Goal: Find specific page/section: Find specific page/section

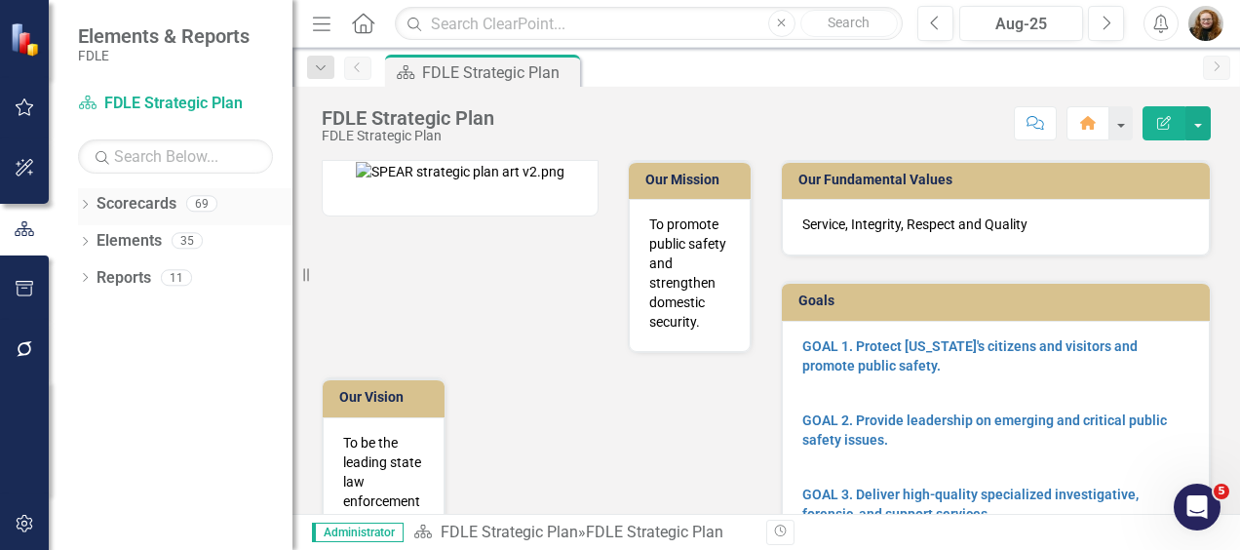
click at [82, 201] on icon "Dropdown" at bounding box center [85, 206] width 14 height 11
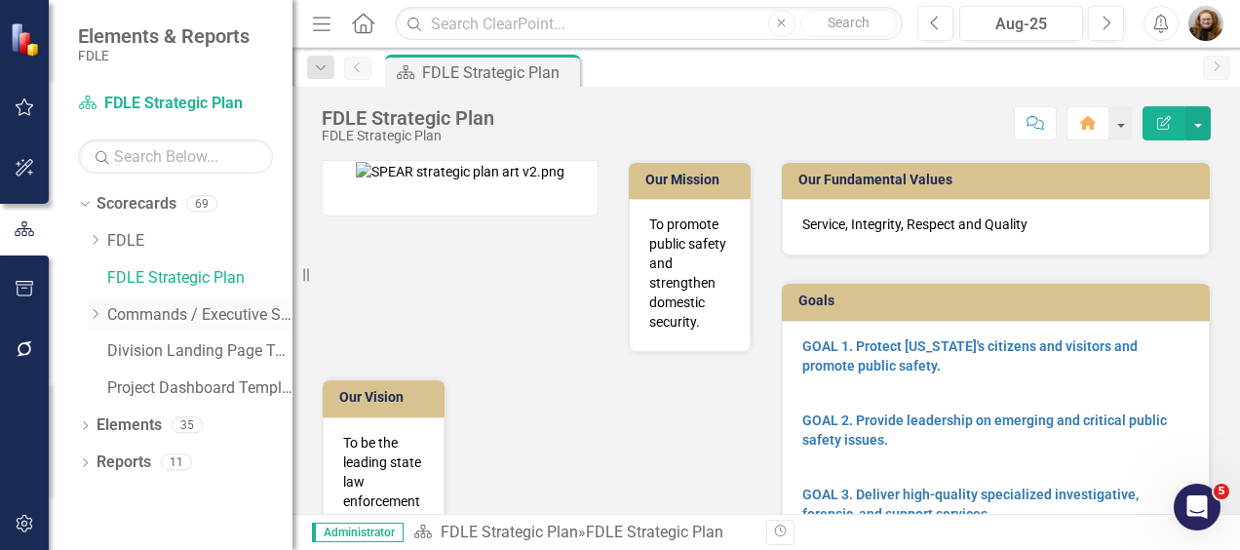
click at [99, 312] on icon "Dropdown" at bounding box center [95, 314] width 15 height 12
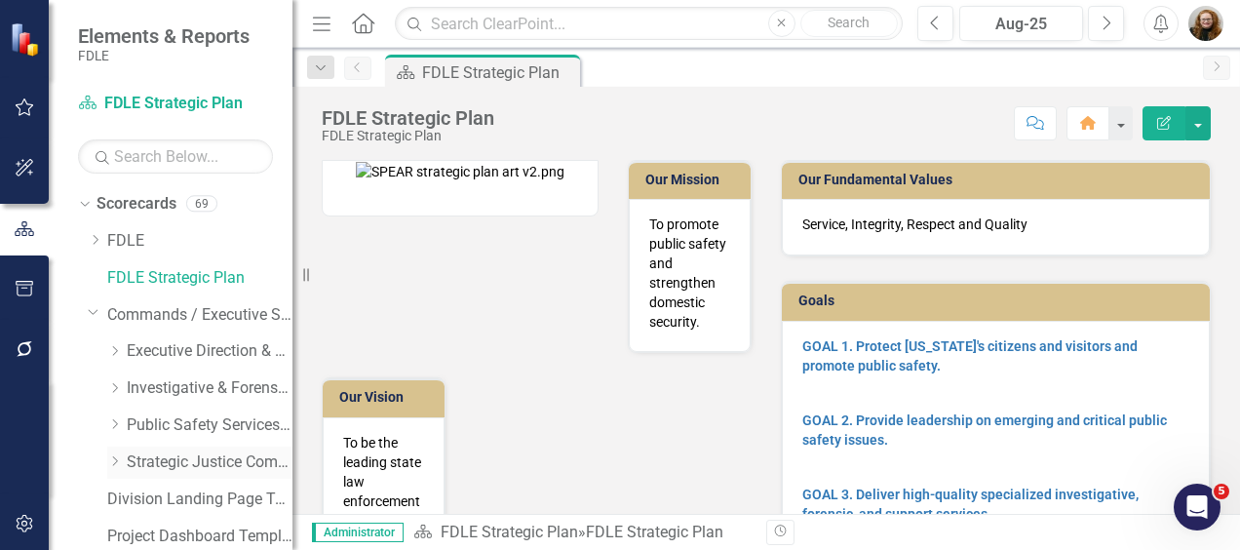
click at [168, 452] on link "Strategic Justice Command" at bounding box center [210, 463] width 166 height 22
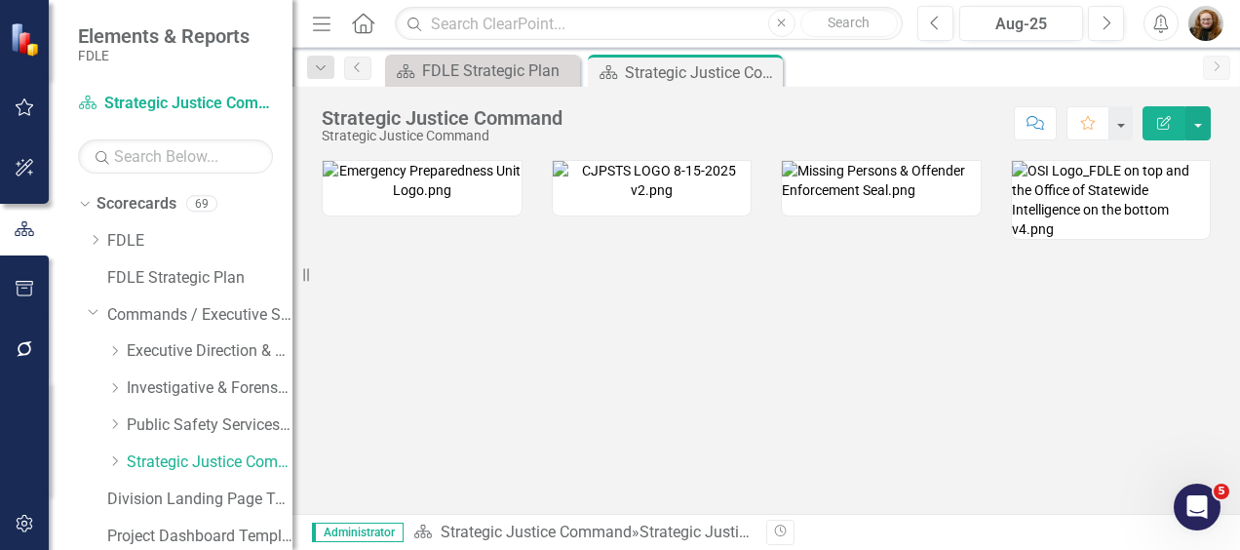
click at [105, 459] on div "Dropdown Strategic Justice Command" at bounding box center [190, 465] width 205 height 37
click at [120, 460] on icon "Dropdown" at bounding box center [114, 461] width 15 height 12
click at [227, 531] on link "Criminal Justice Professionalism, Standards & Training Services" at bounding box center [219, 537] width 146 height 22
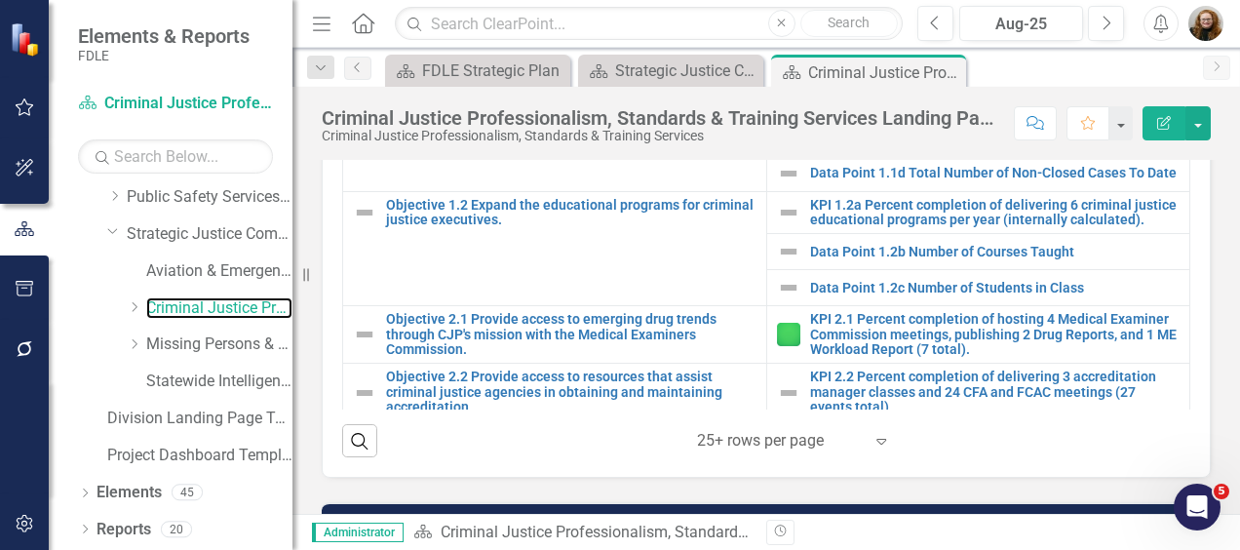
scroll to position [1493, 0]
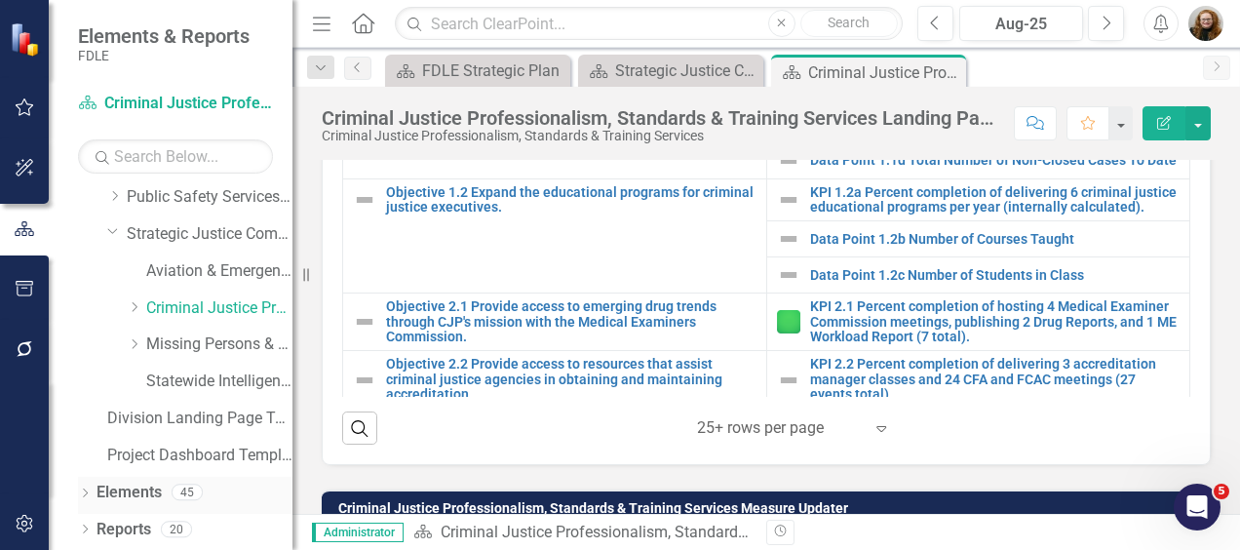
click at [133, 484] on link "Elements" at bounding box center [129, 493] width 65 height 22
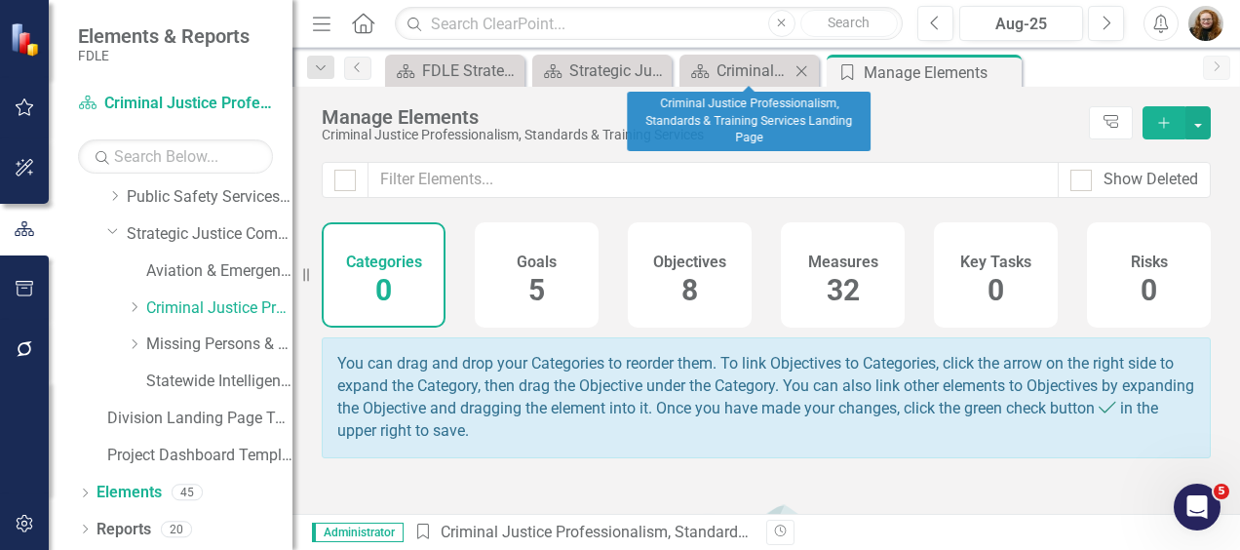
click at [761, 57] on div "Scorecard Criminal Justice Professionalism, Standards & Training Services Landi…" at bounding box center [749, 71] width 139 height 32
click at [755, 74] on div "Criminal Justice Professionalism, Standards & Training Services Landing Page" at bounding box center [753, 71] width 73 height 24
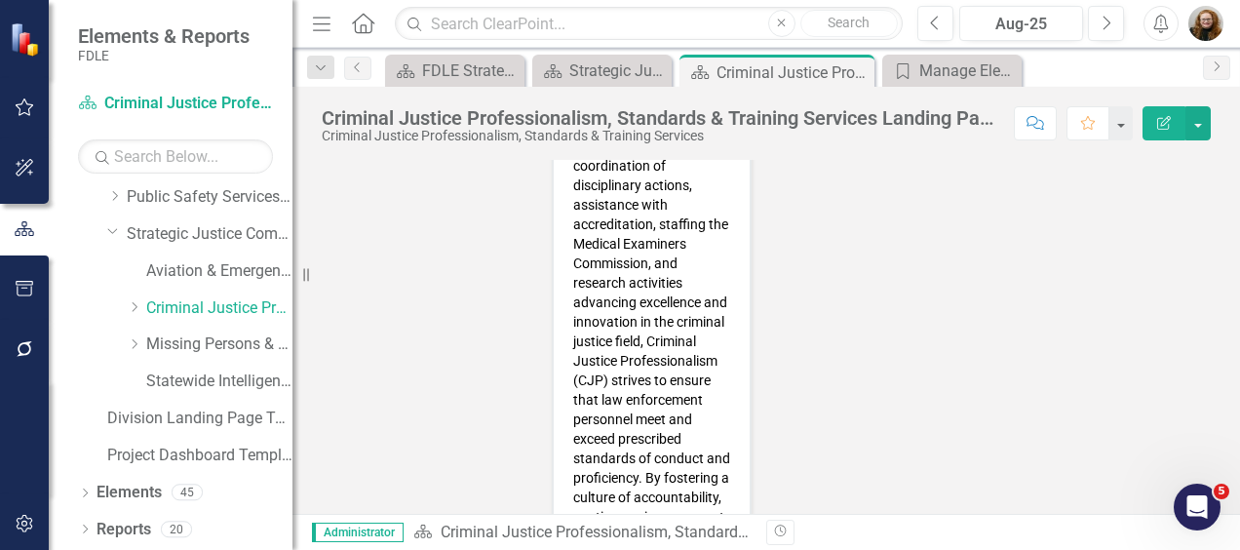
scroll to position [478, 0]
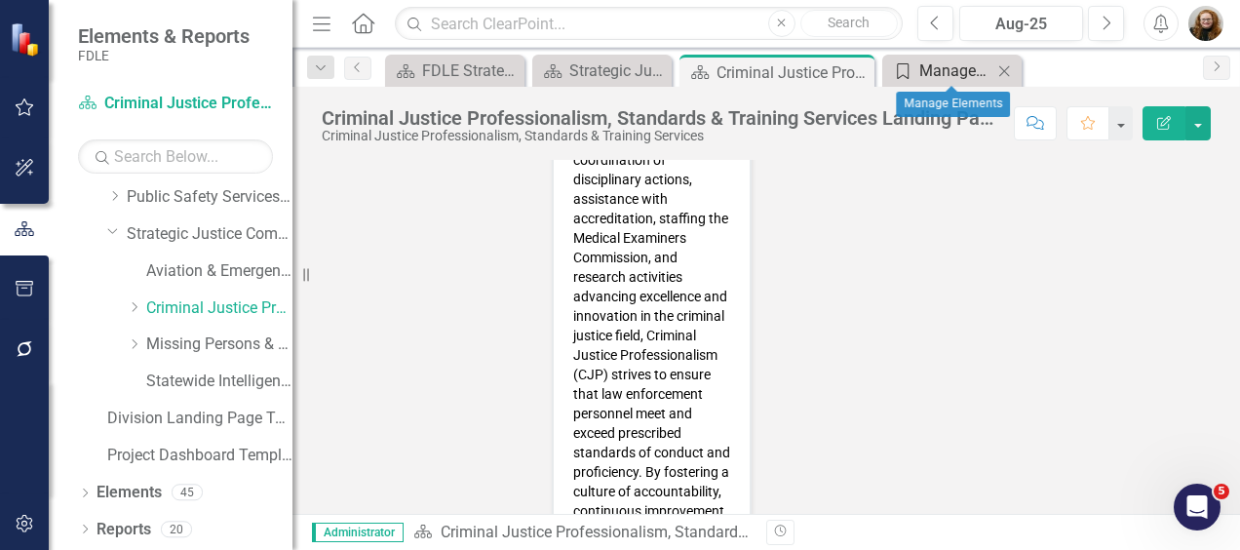
click at [914, 71] on link "Category Manage Elements" at bounding box center [939, 71] width 105 height 24
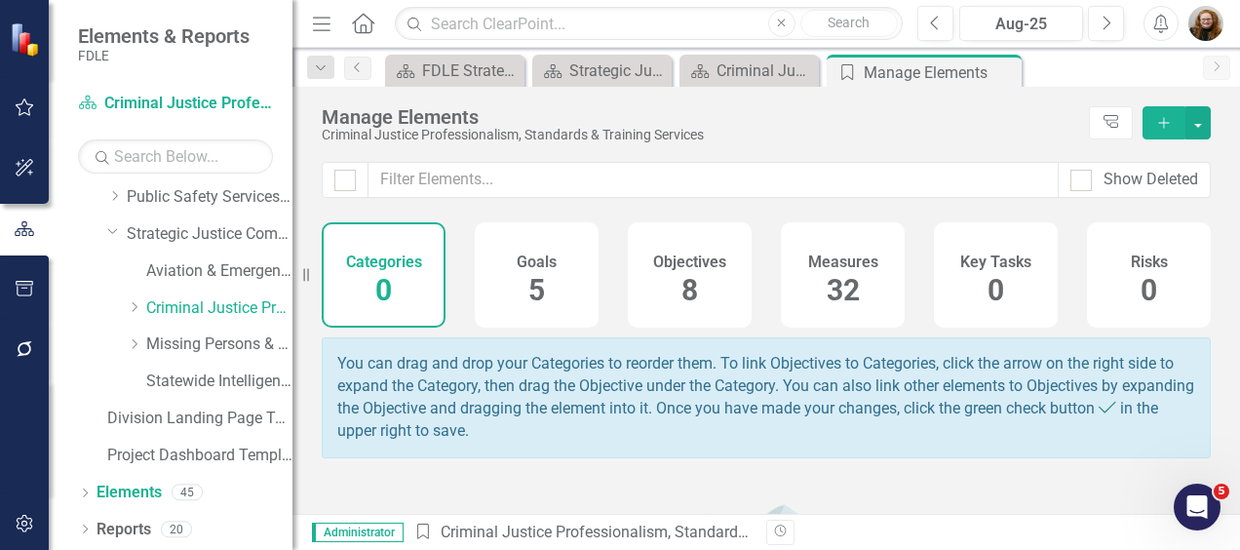
click at [837, 279] on span "32" at bounding box center [843, 290] width 33 height 34
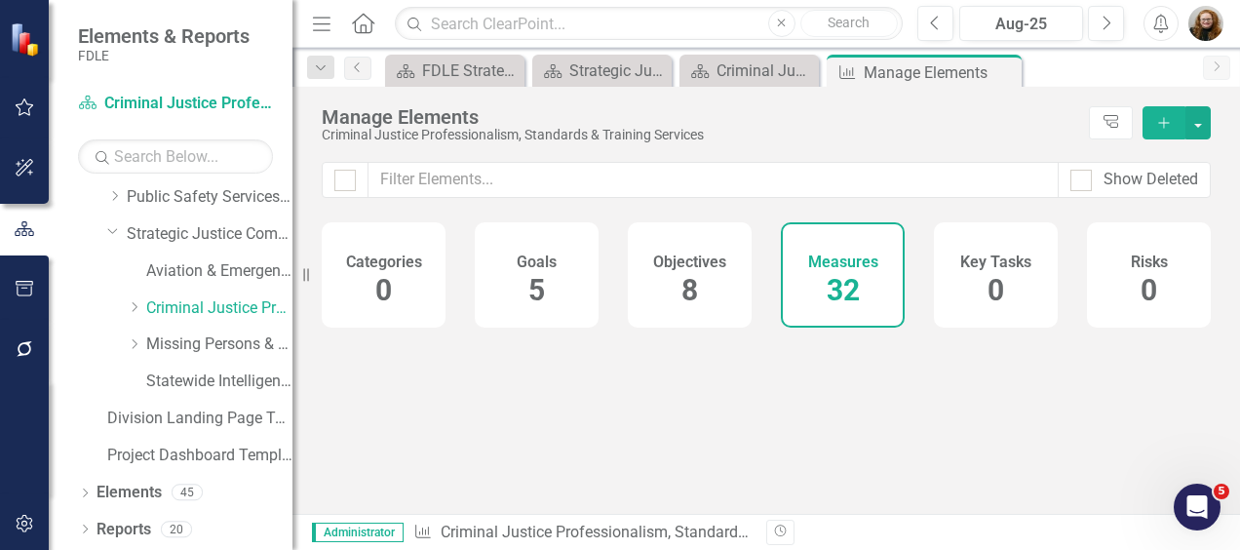
checkbox input "false"
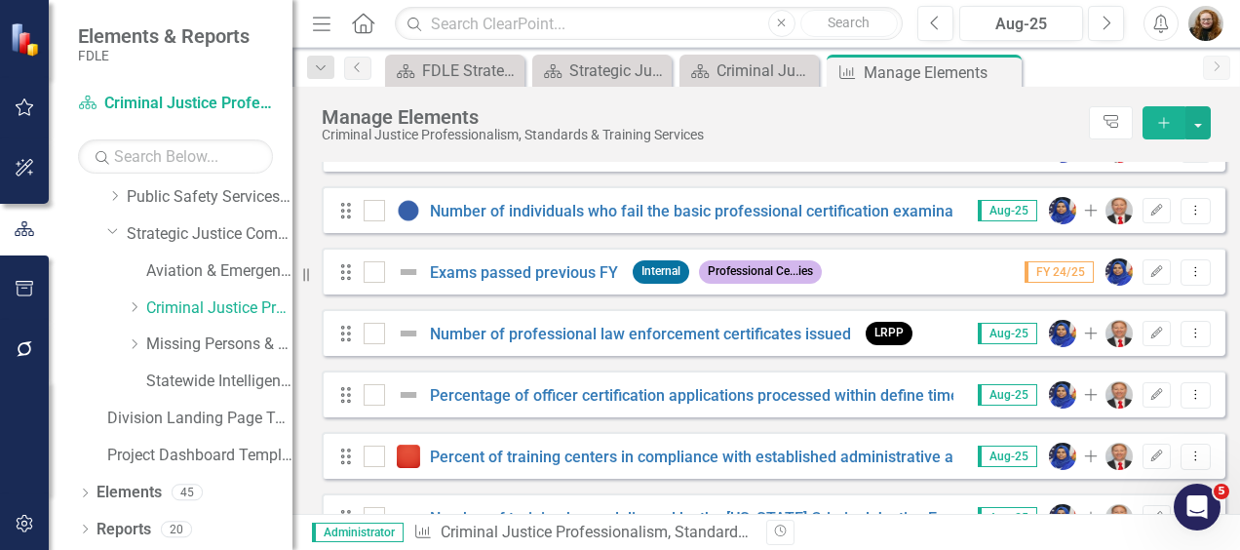
scroll to position [1290, 0]
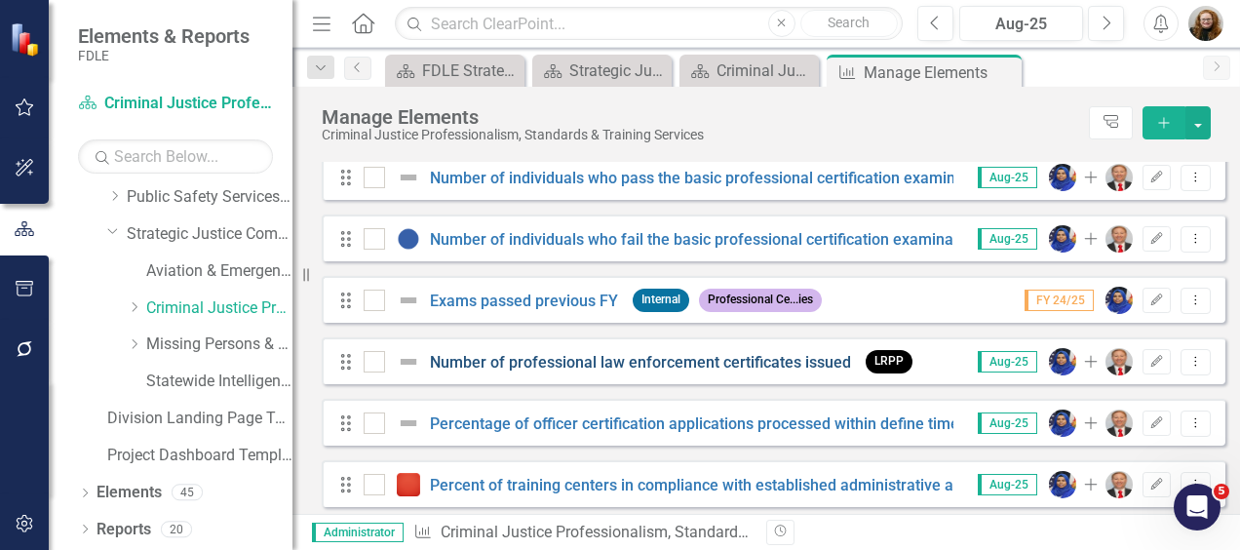
click at [571, 372] on link "Number of professional law enforcement certificates issued" at bounding box center [640, 362] width 421 height 19
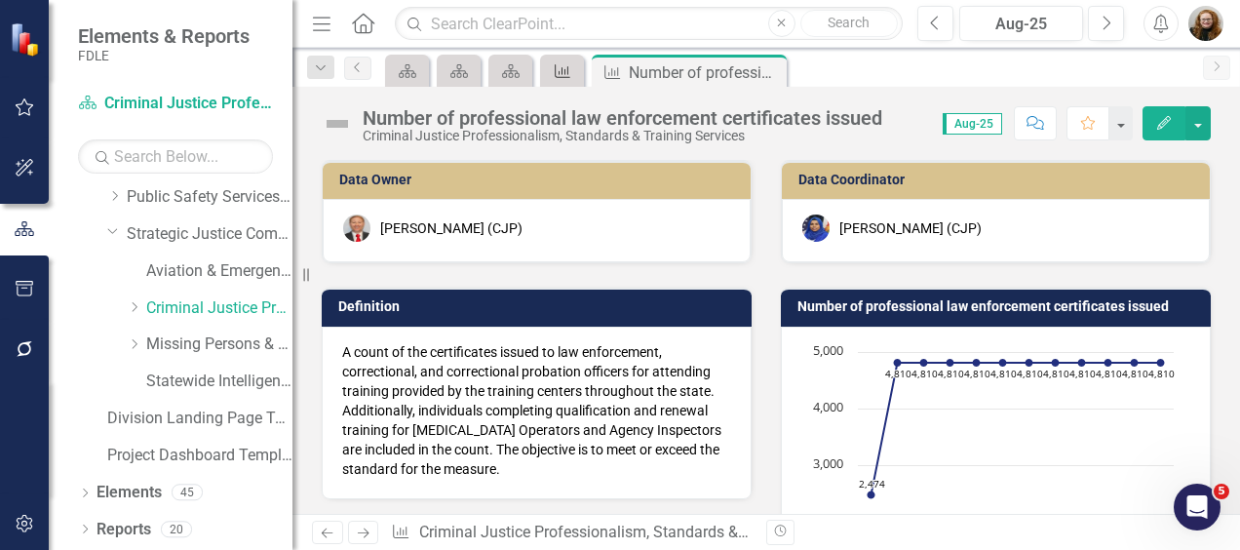
click at [565, 80] on div "Measure" at bounding box center [558, 71] width 27 height 24
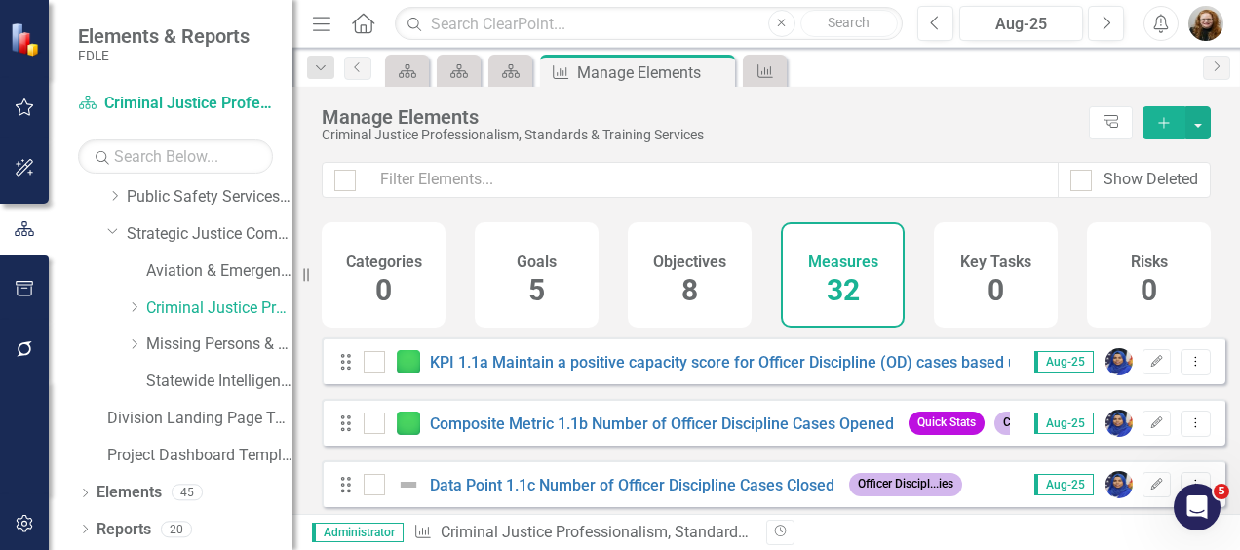
click at [1232, 140] on div "Manage Elements Criminal Justice Professionalism, Standards & Training Services…" at bounding box center [767, 124] width 948 height 75
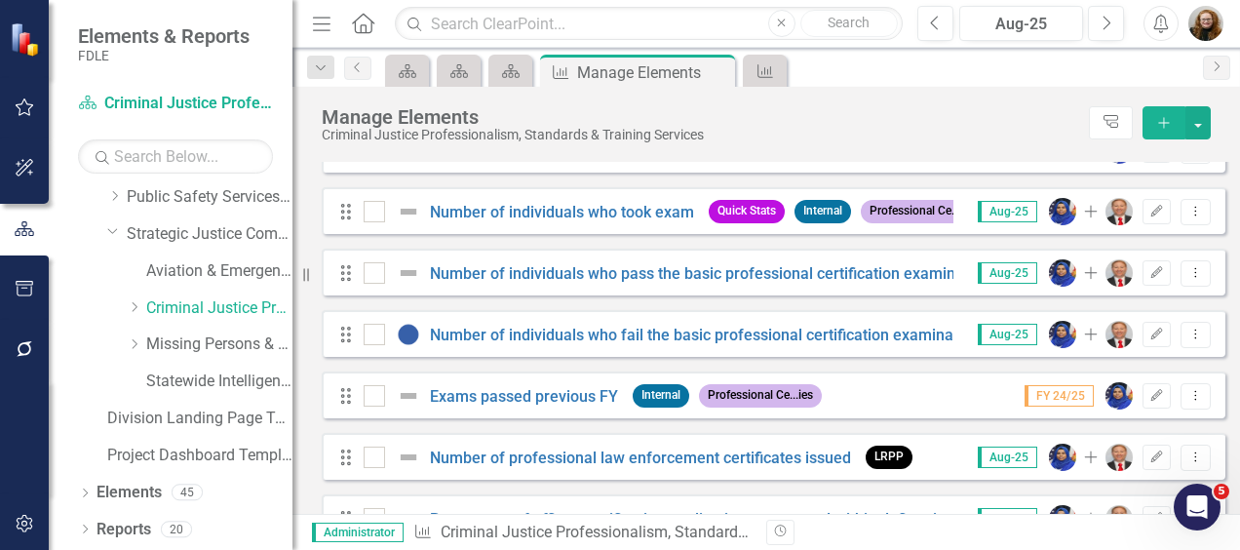
scroll to position [1203, 0]
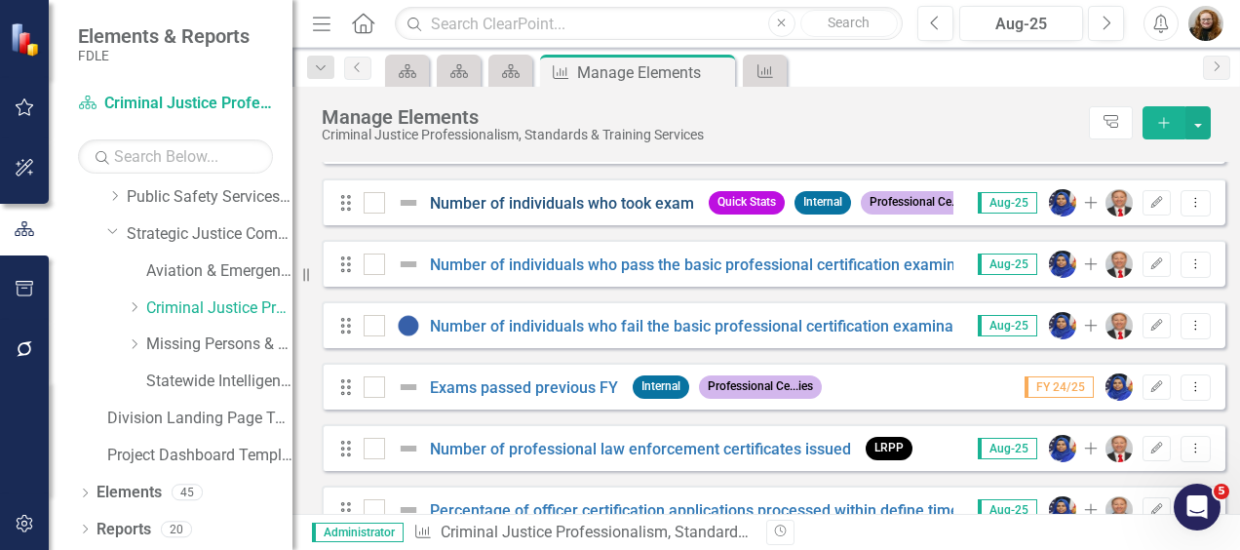
click at [549, 213] on link "Number of individuals who took exam" at bounding box center [562, 203] width 264 height 19
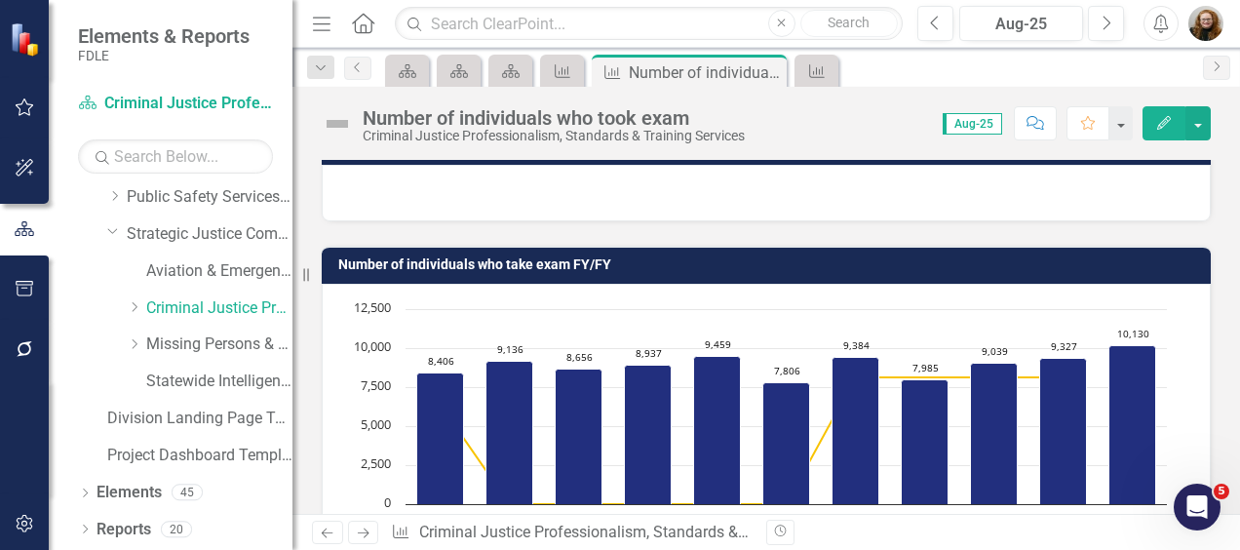
scroll to position [1098, 0]
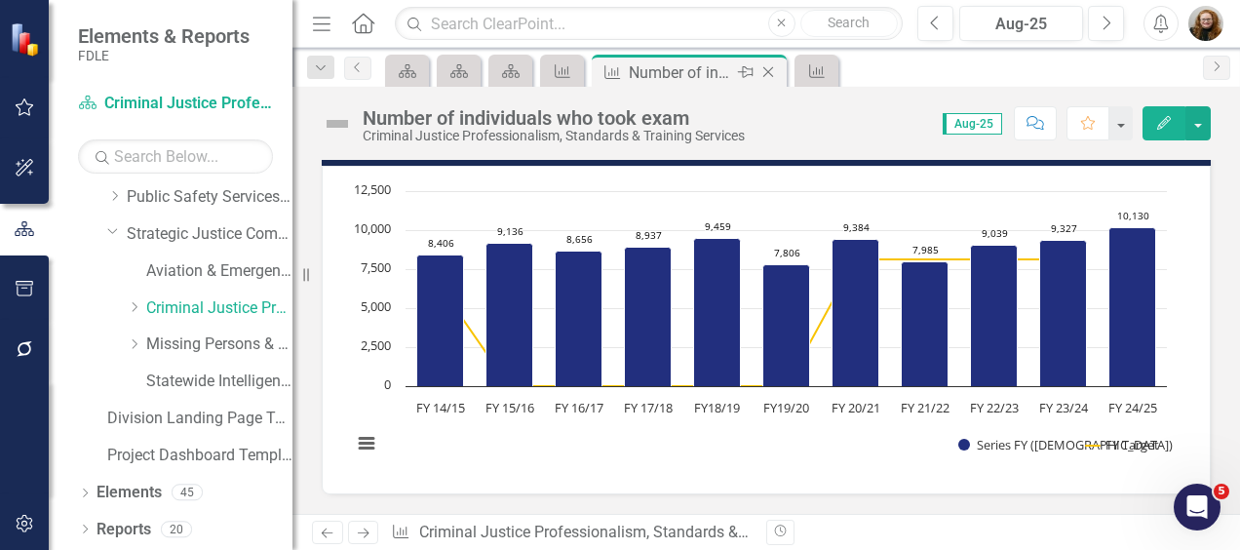
click at [771, 67] on icon at bounding box center [769, 72] width 11 height 11
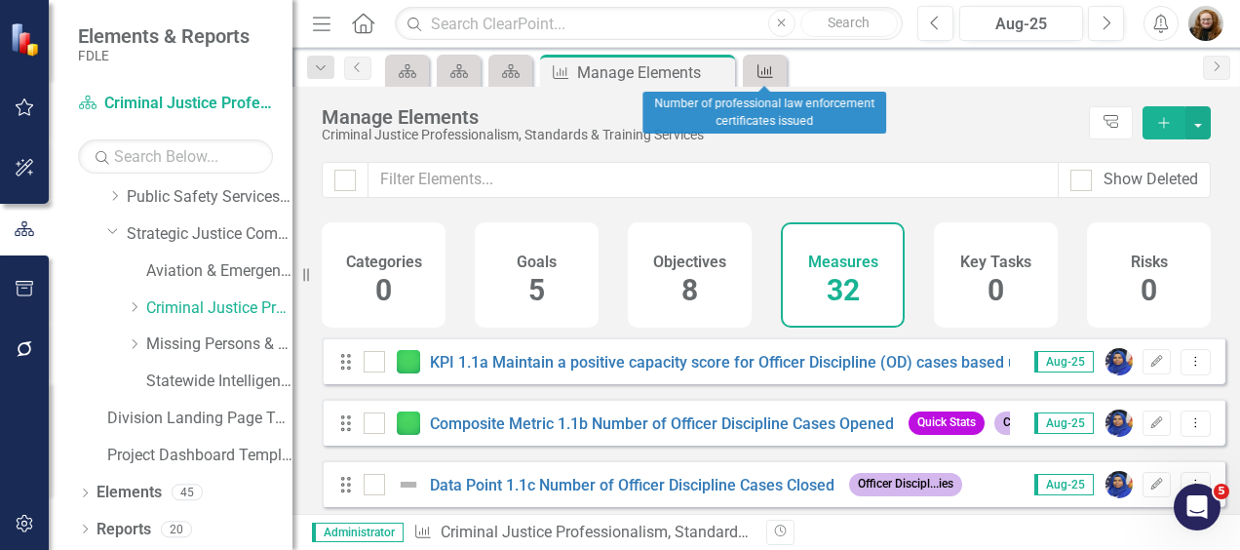
click at [771, 67] on icon "Measure" at bounding box center [766, 71] width 20 height 16
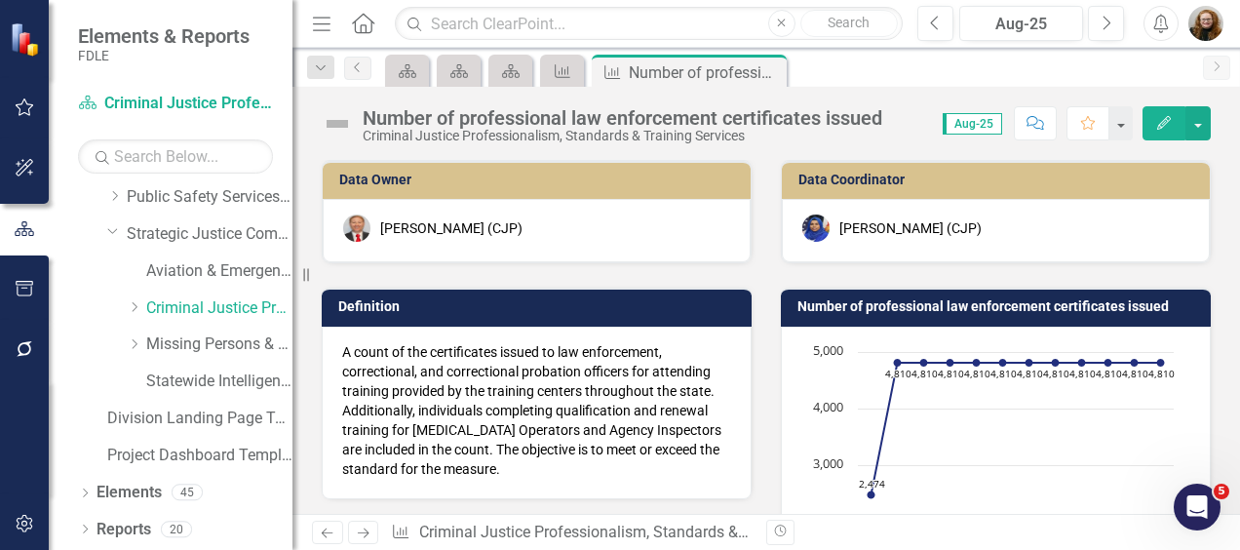
click at [0, 0] on icon at bounding box center [0, 0] width 0 height 0
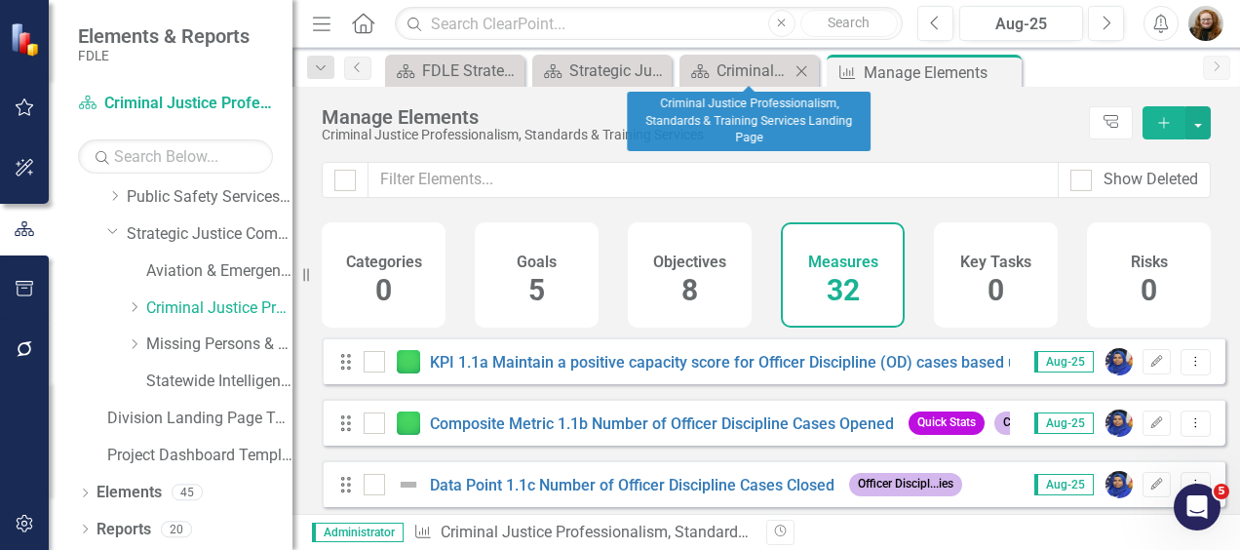
click at [802, 67] on icon "Close" at bounding box center [802, 71] width 20 height 16
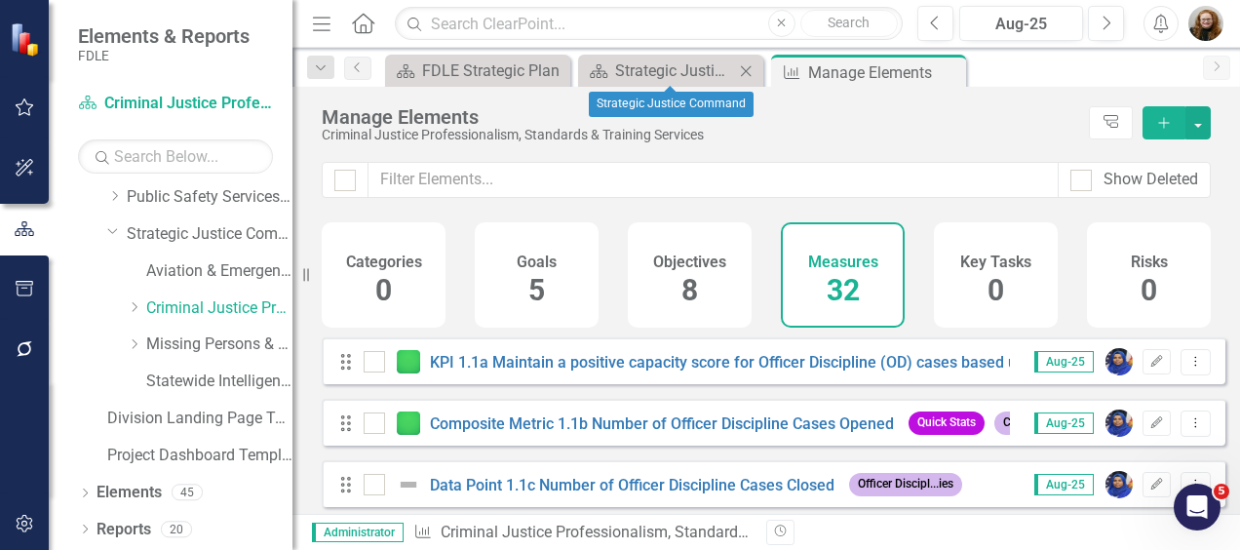
click at [749, 68] on icon "Close" at bounding box center [746, 71] width 20 height 16
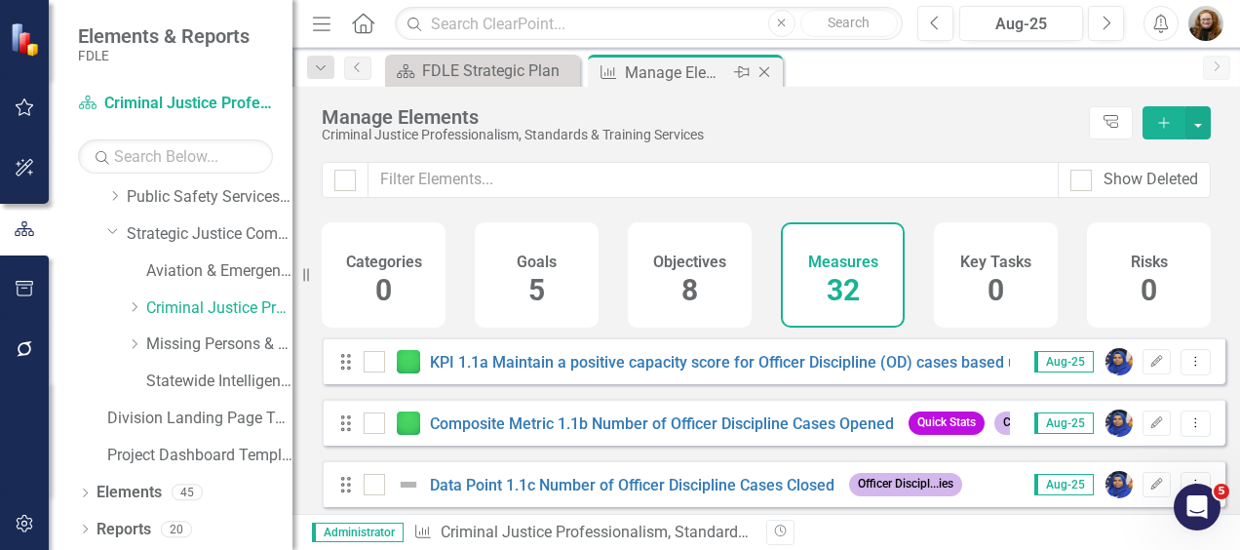
click at [763, 68] on icon "Close" at bounding box center [765, 72] width 20 height 16
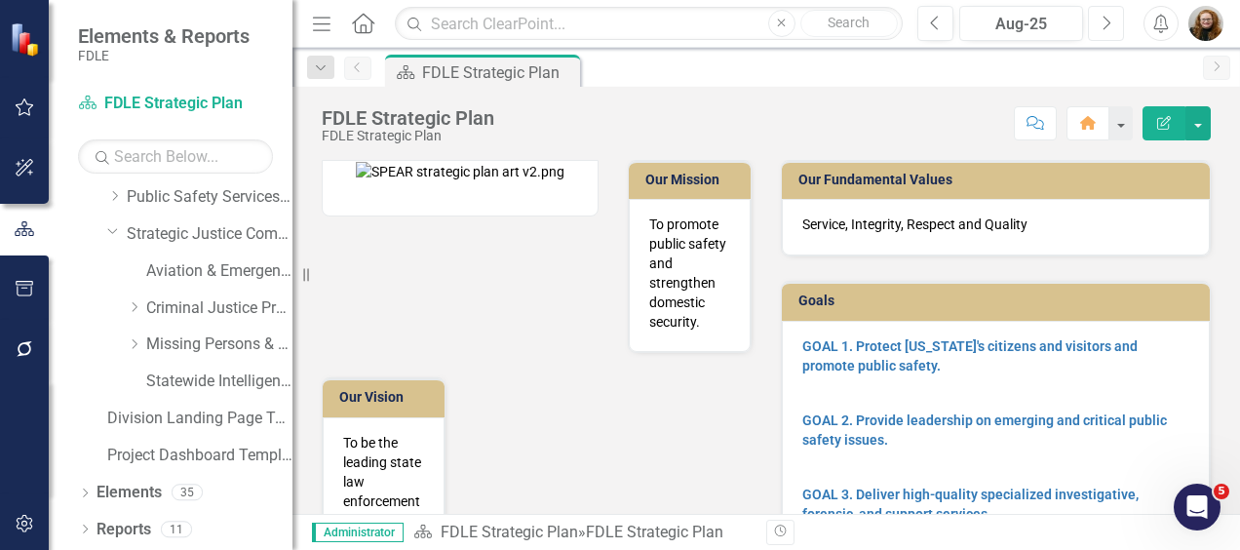
click at [1108, 25] on icon "button" at bounding box center [1108, 23] width 8 height 14
click at [114, 224] on icon "Dropdown" at bounding box center [113, 230] width 12 height 15
click at [113, 265] on icon "Dropdown" at bounding box center [114, 271] width 15 height 12
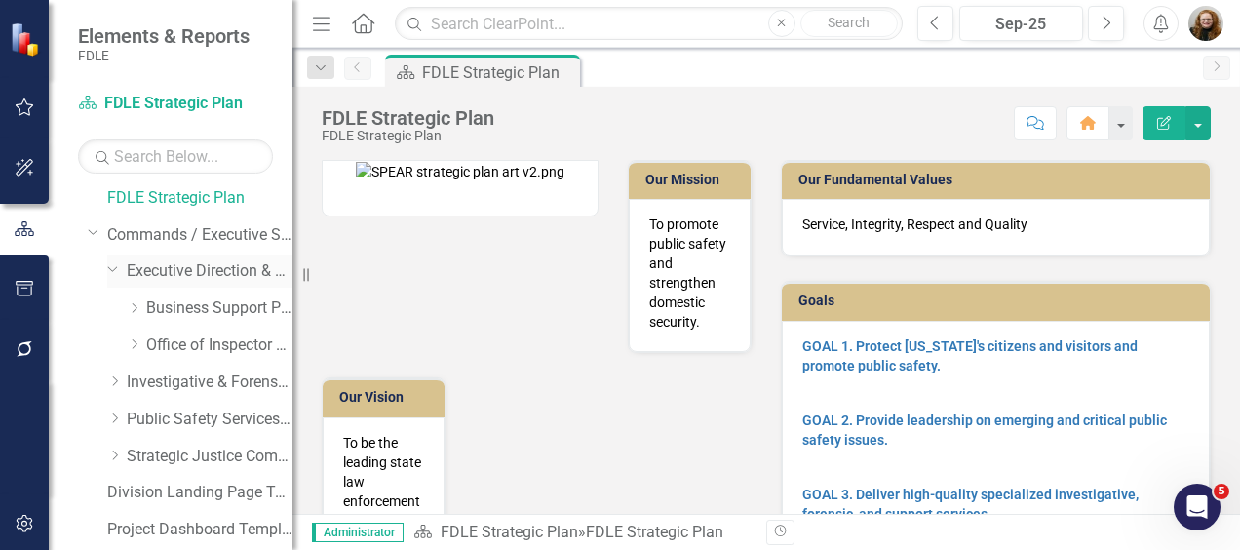
scroll to position [154, 0]
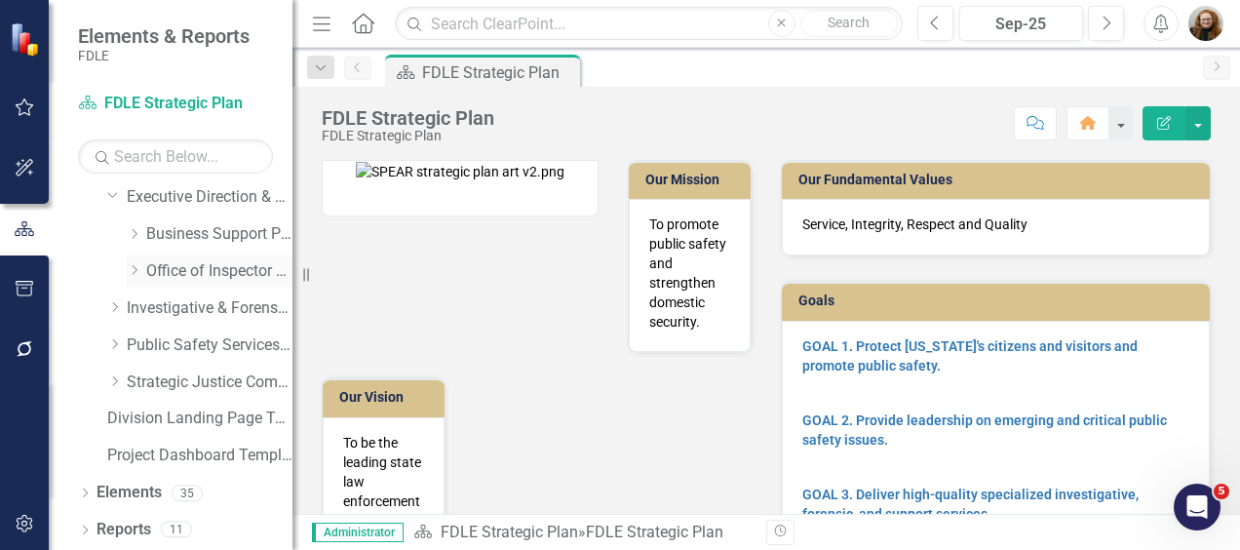
click at [129, 261] on div "Dropdown Office of Inspector General" at bounding box center [210, 272] width 166 height 32
click at [135, 273] on icon "Dropdown" at bounding box center [134, 270] width 15 height 12
click at [207, 267] on link "Accountability" at bounding box center [229, 271] width 127 height 22
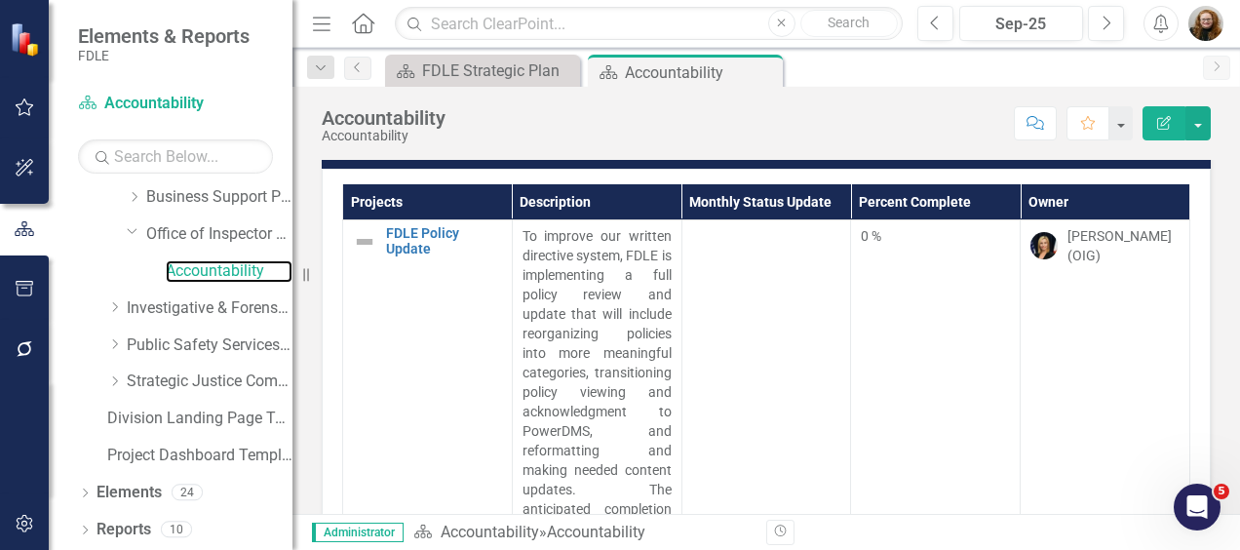
scroll to position [33, 0]
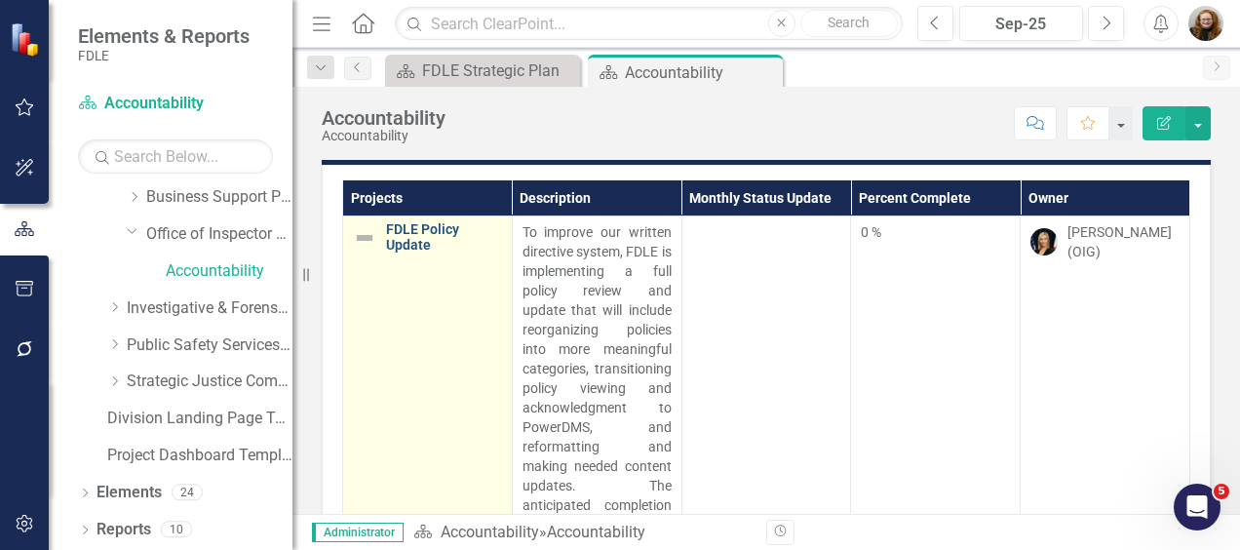
click at [419, 224] on link "FDLE Policy Update" at bounding box center [444, 237] width 116 height 30
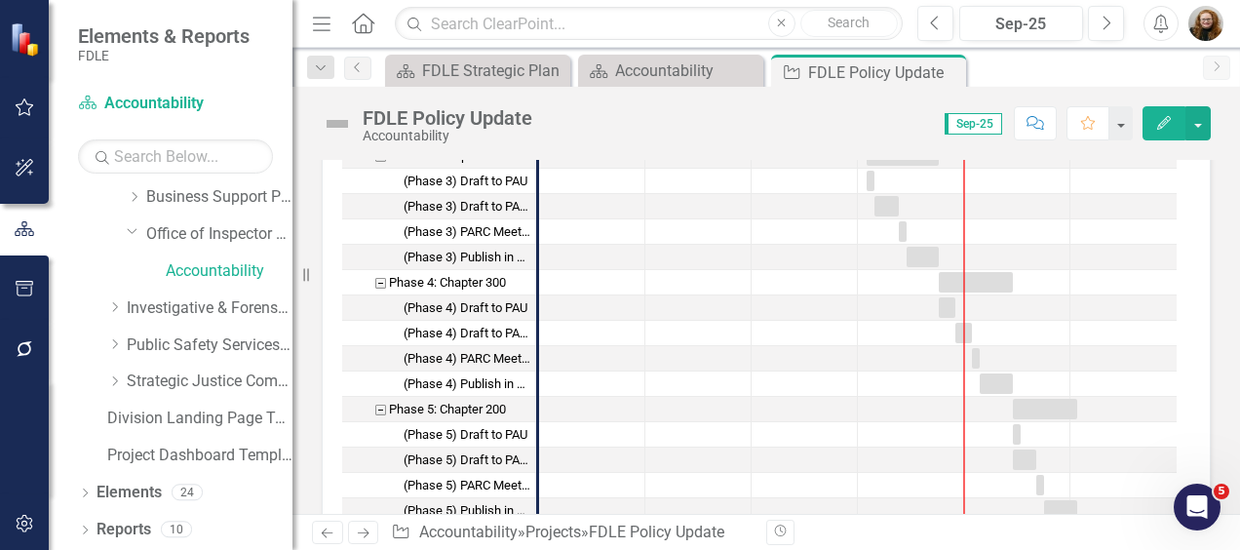
scroll to position [1084, 0]
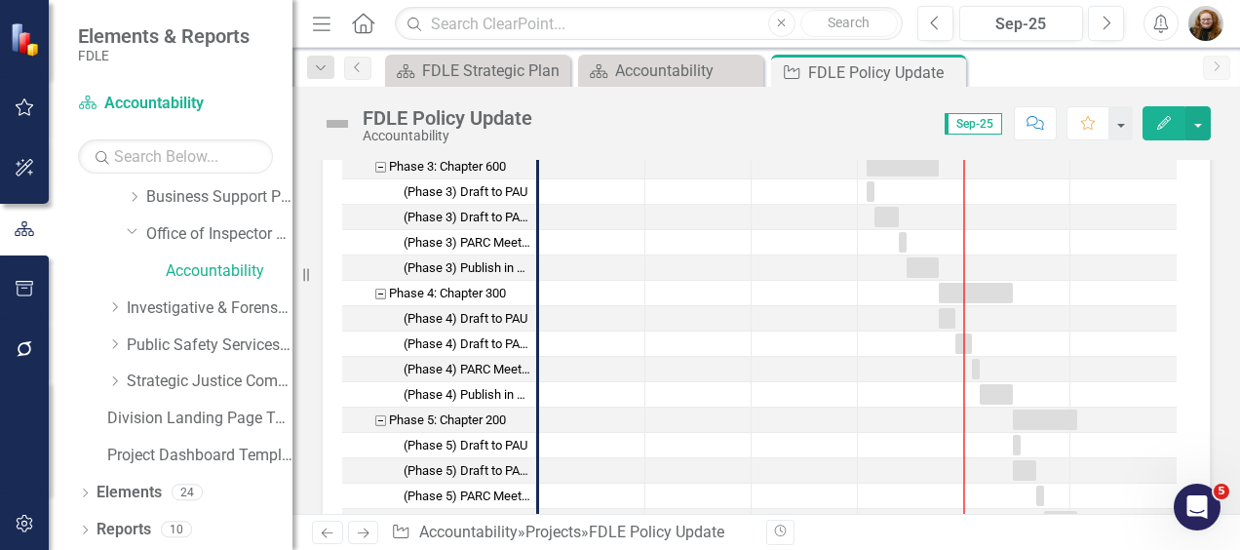
click at [484, 293] on div "Phase 4: Chapter 300" at bounding box center [447, 293] width 117 height 25
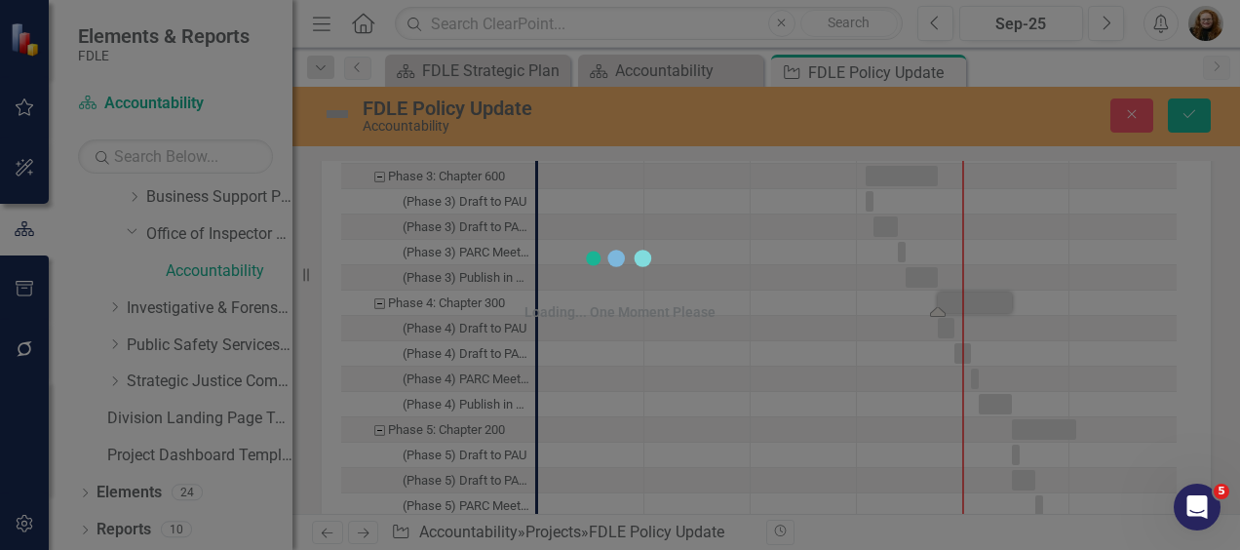
scroll to position [1092, 0]
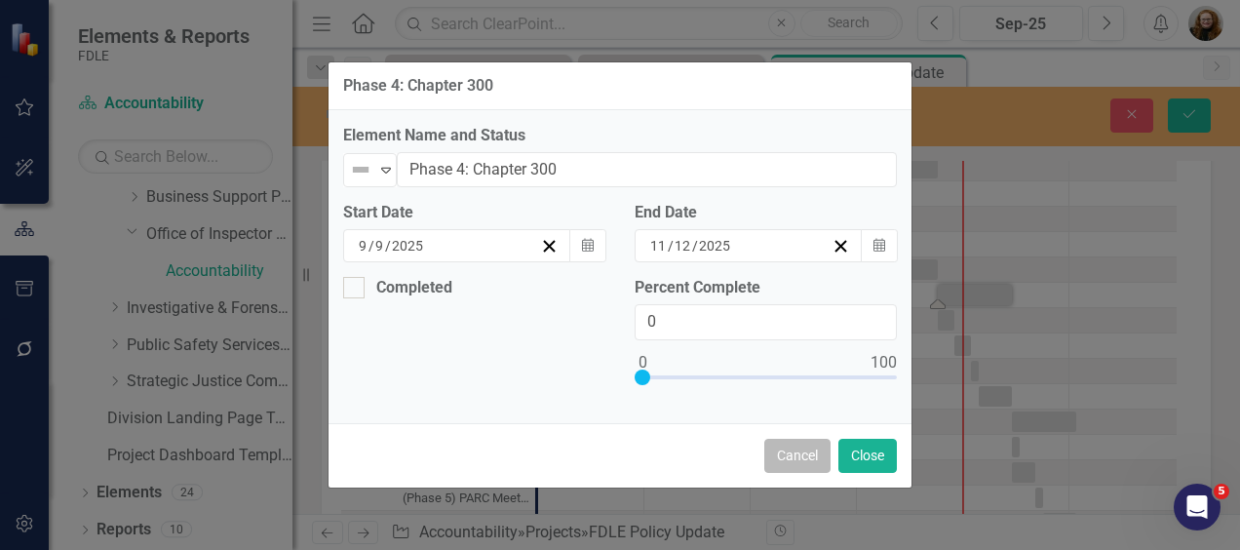
click at [783, 449] on button "Cancel" at bounding box center [798, 456] width 66 height 34
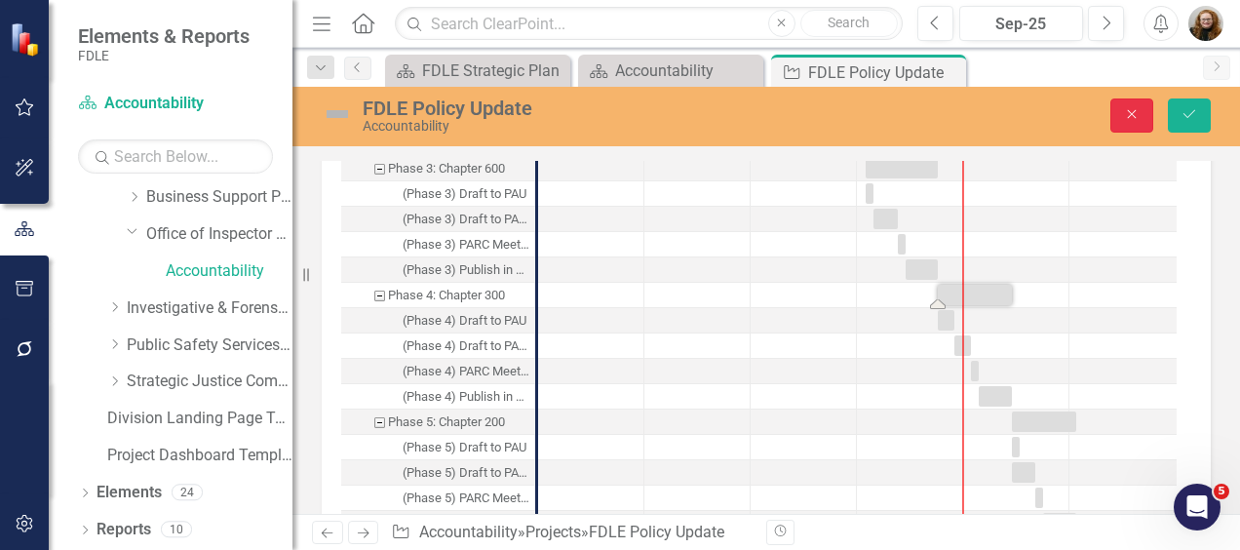
click at [1137, 109] on icon "Close" at bounding box center [1132, 114] width 18 height 14
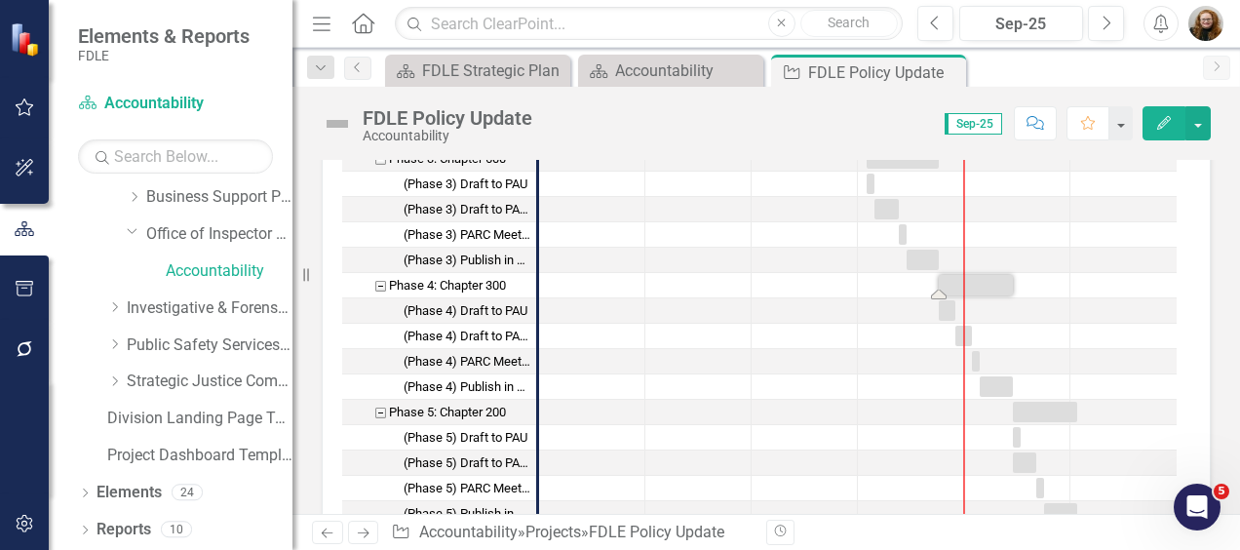
scroll to position [1084, 0]
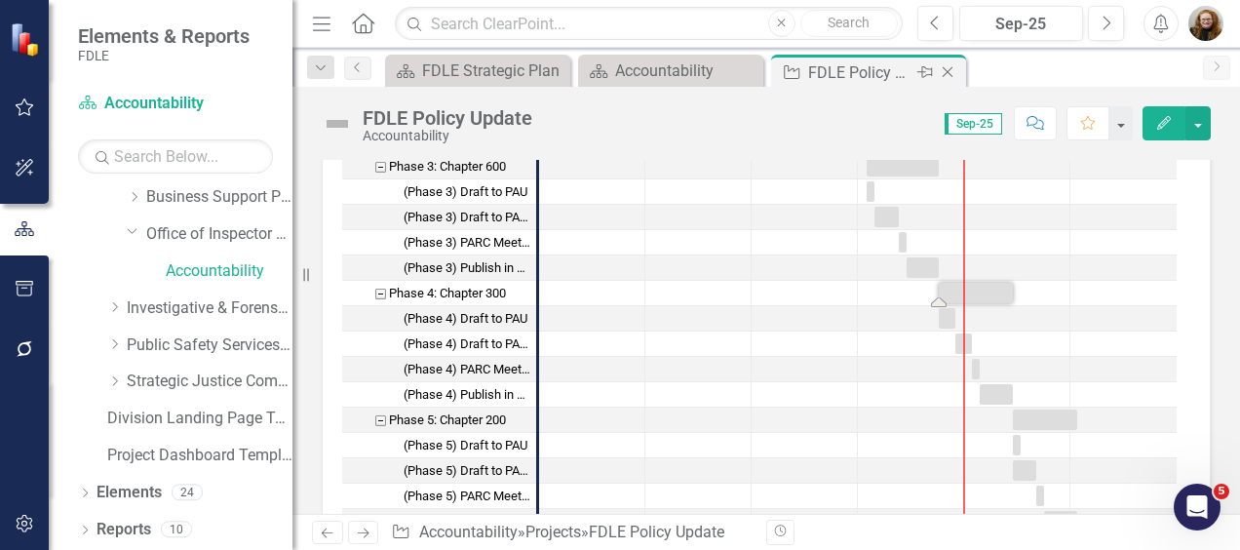
click at [954, 71] on icon "Close" at bounding box center [948, 72] width 20 height 16
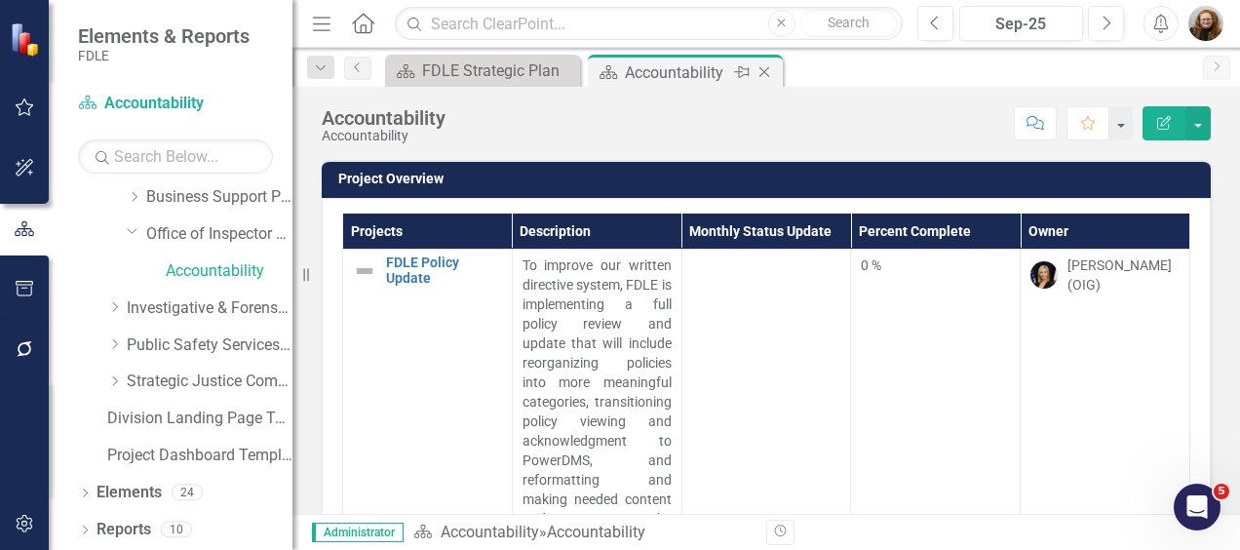
click at [767, 72] on icon "Close" at bounding box center [765, 72] width 20 height 16
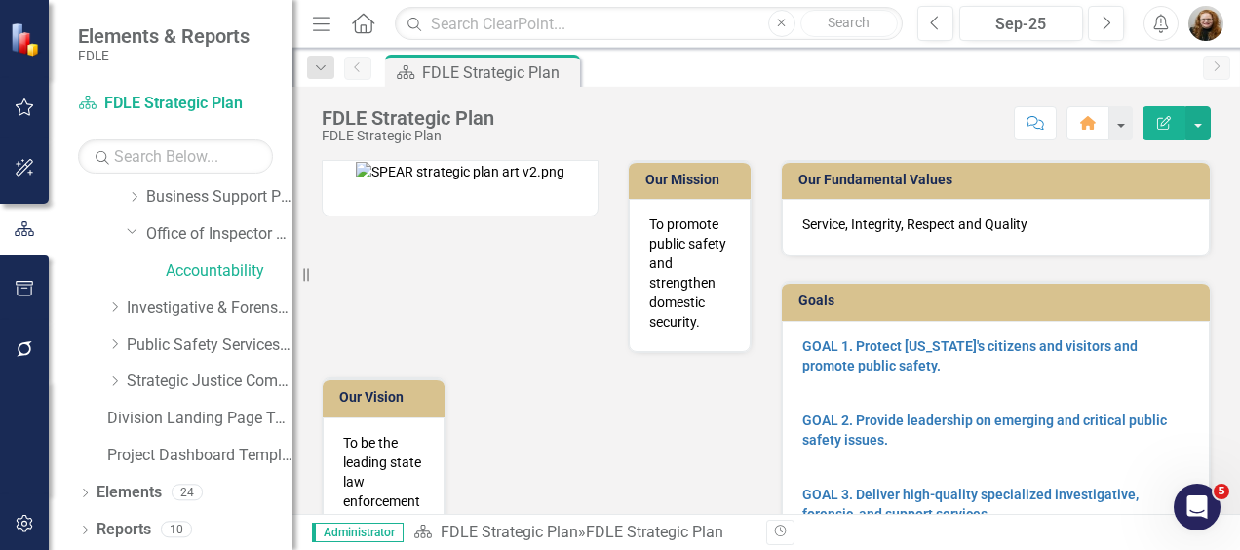
click at [724, 83] on div "Scorecard FDLE Strategic Plan Pin" at bounding box center [787, 70] width 812 height 31
click at [135, 232] on icon "Dropdown" at bounding box center [133, 230] width 12 height 15
click at [113, 198] on icon "Dropdown" at bounding box center [113, 194] width 12 height 15
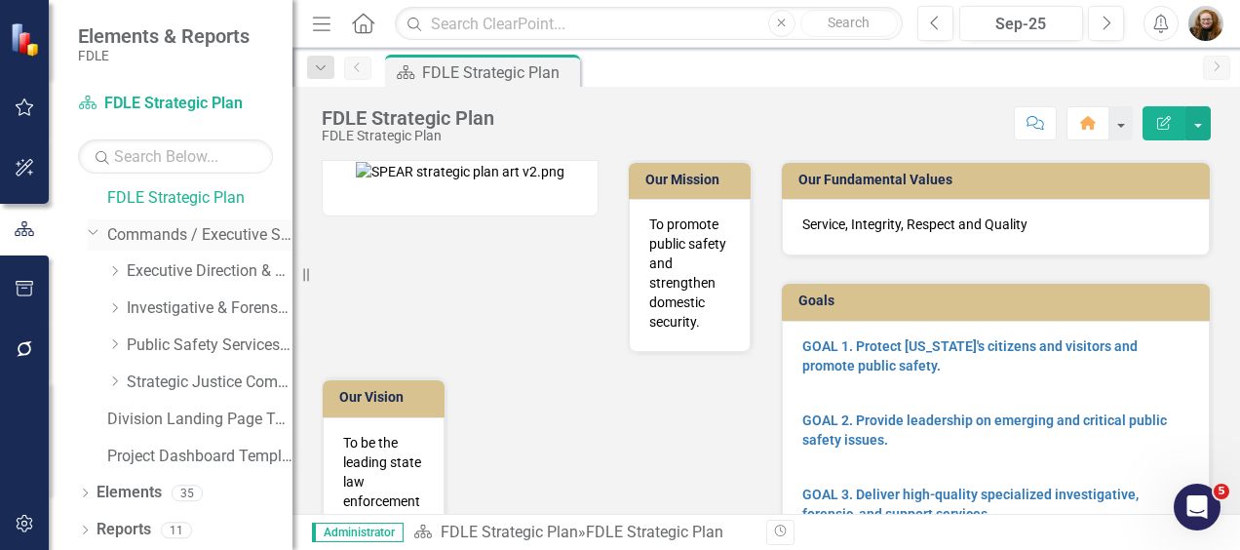
click at [93, 232] on icon at bounding box center [94, 232] width 10 height 5
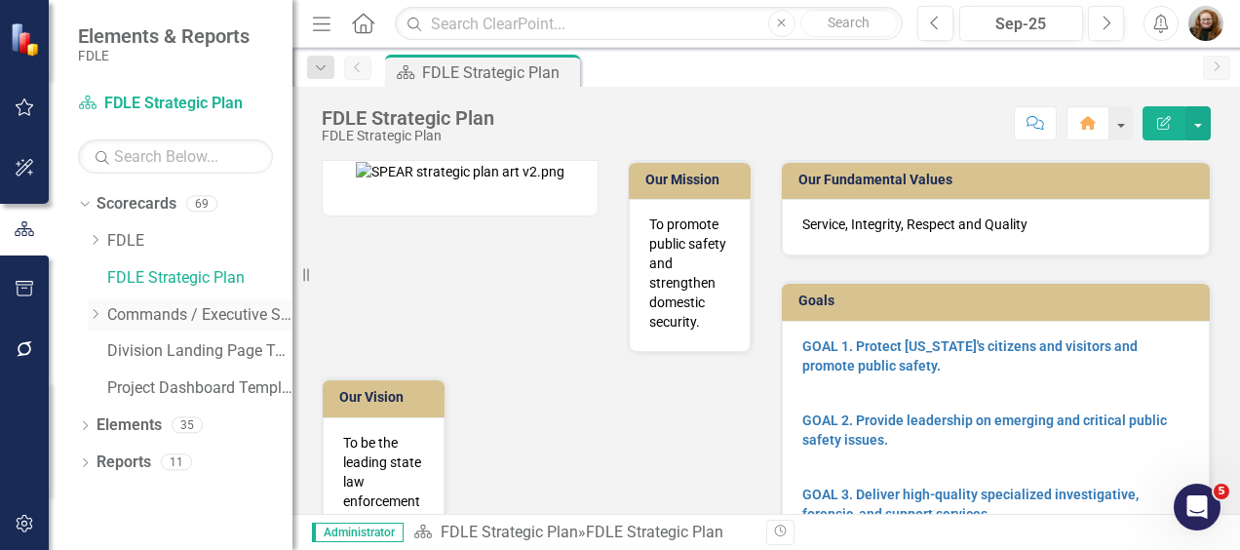
scroll to position [0, 0]
click at [95, 320] on div "Dropdown" at bounding box center [95, 314] width 15 height 17
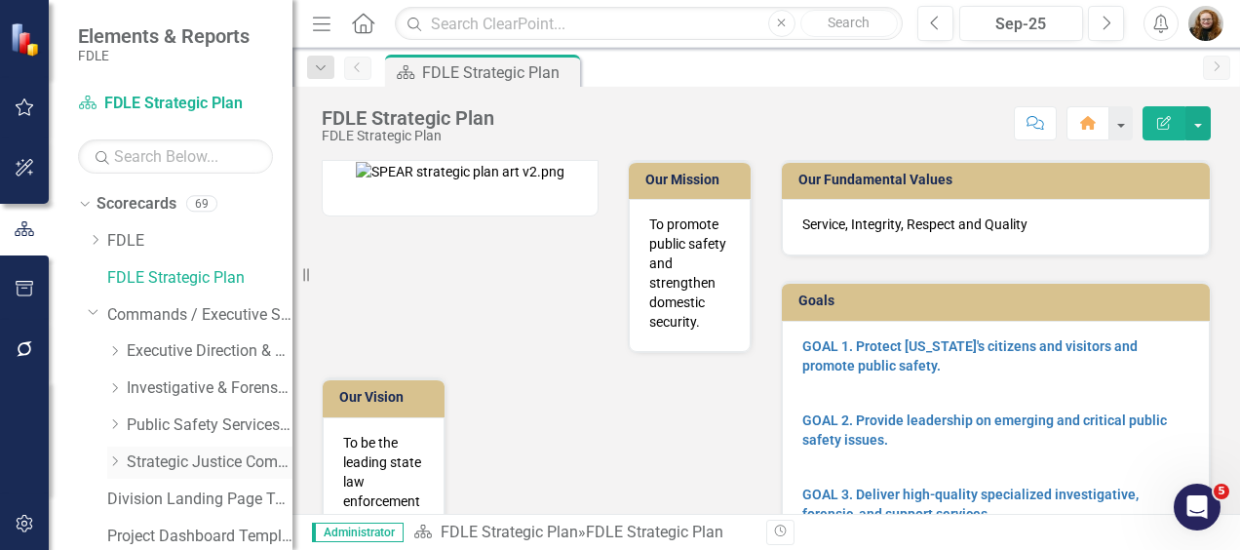
click at [117, 460] on icon "Dropdown" at bounding box center [114, 461] width 15 height 12
click at [166, 494] on link "Aviation & Emergency Preparedness" at bounding box center [219, 500] width 146 height 22
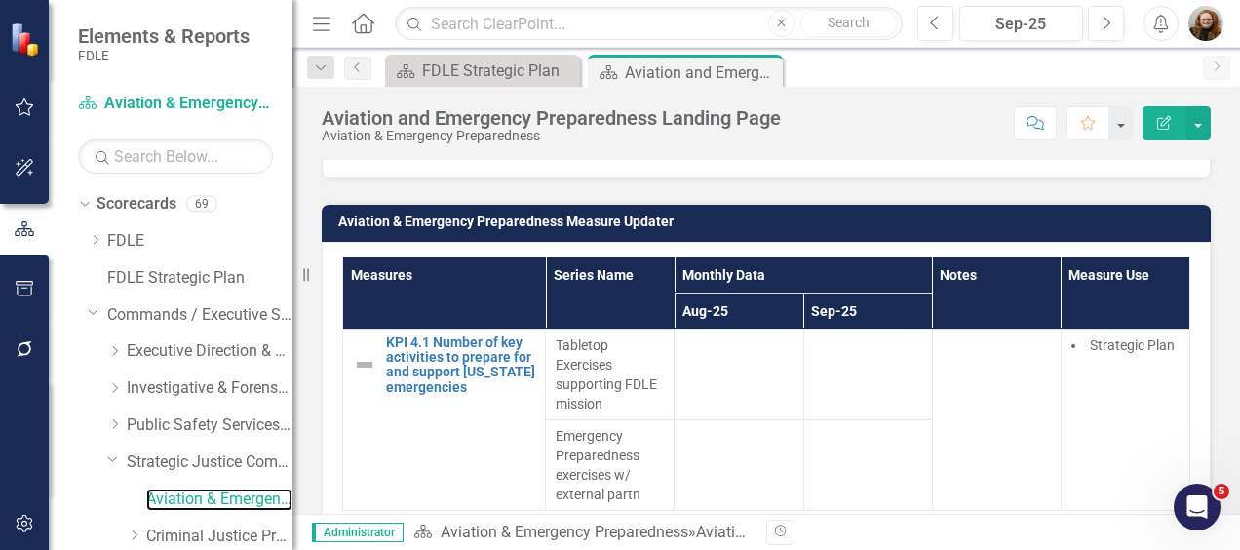
scroll to position [753, 0]
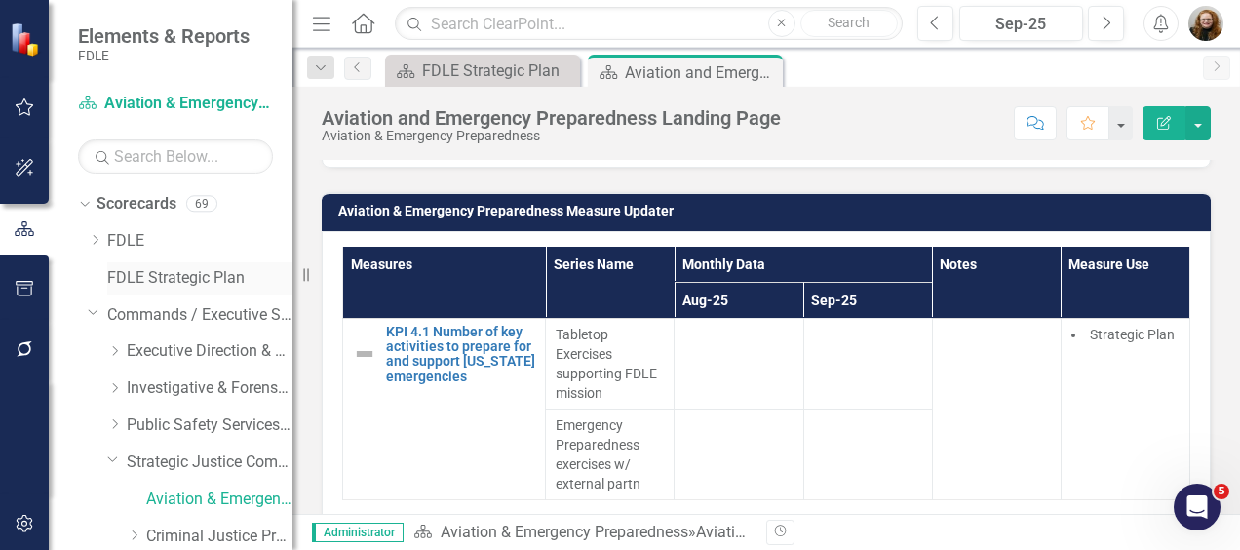
click at [140, 273] on link "FDLE Strategic Plan" at bounding box center [199, 278] width 185 height 22
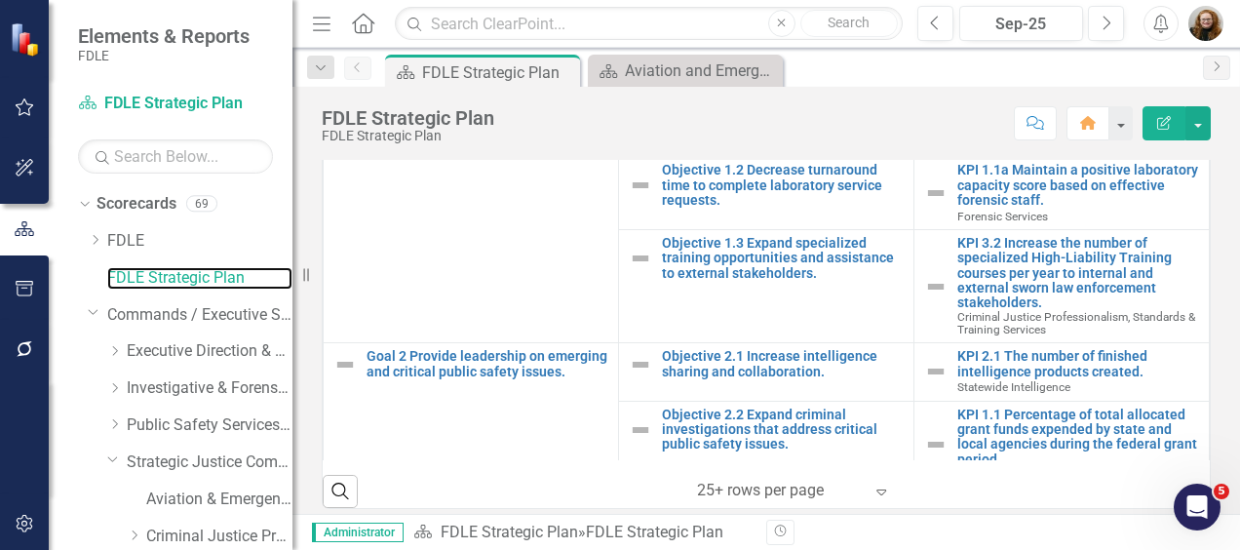
scroll to position [870, 0]
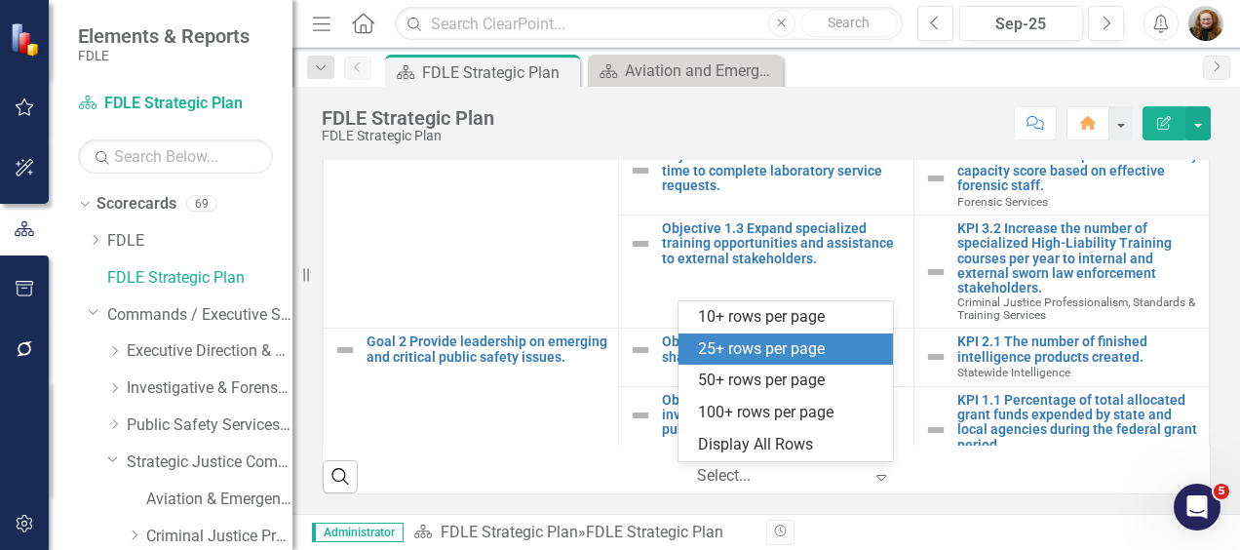
click at [874, 475] on icon "Expand" at bounding box center [882, 477] width 20 height 16
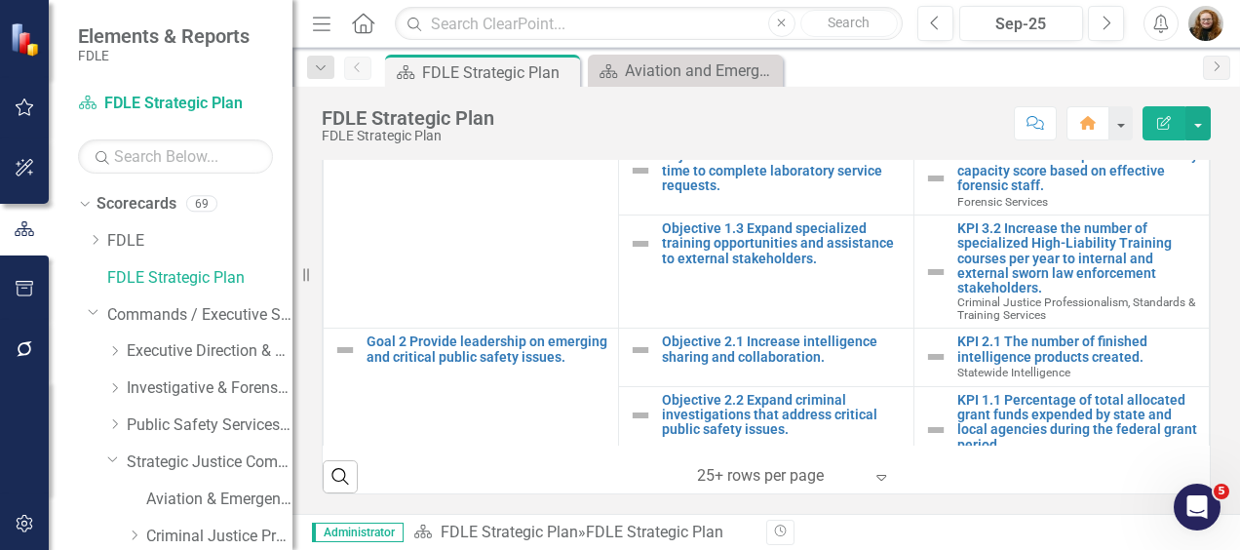
click at [874, 475] on icon "Expand" at bounding box center [882, 477] width 20 height 16
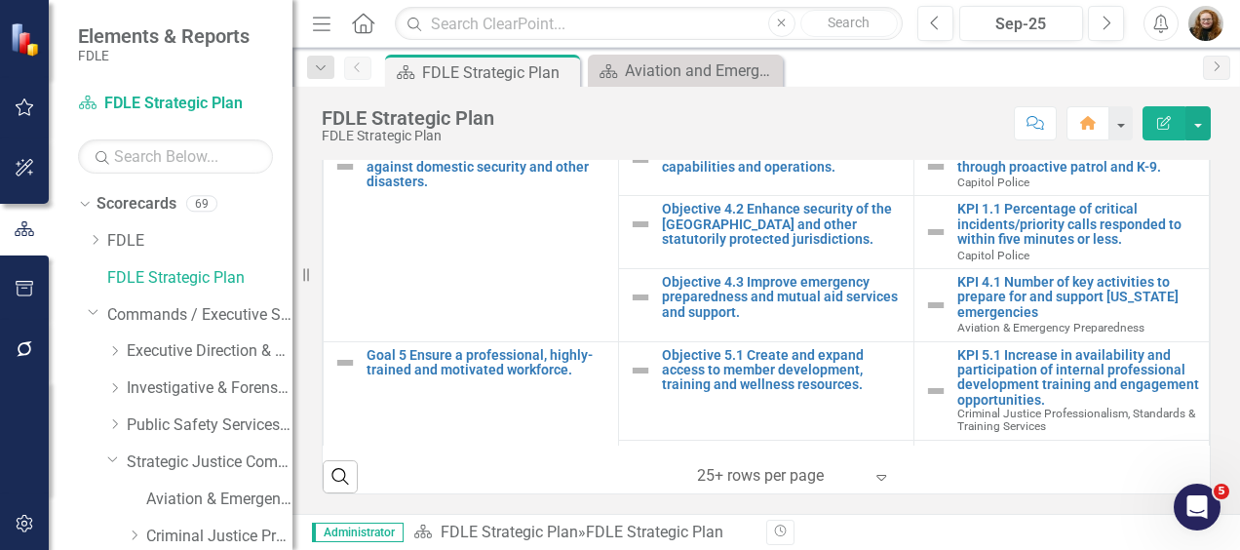
scroll to position [708, 0]
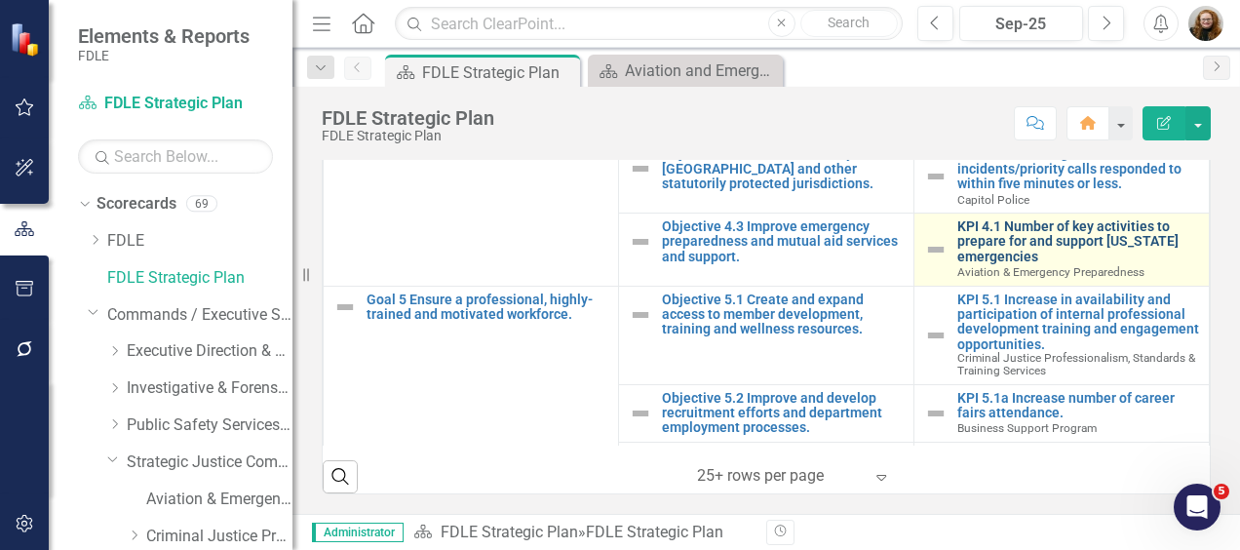
click at [1000, 254] on link "KPI 4.1 Number of key activities to prepare for and support [US_STATE] emergenc…" at bounding box center [1079, 241] width 242 height 45
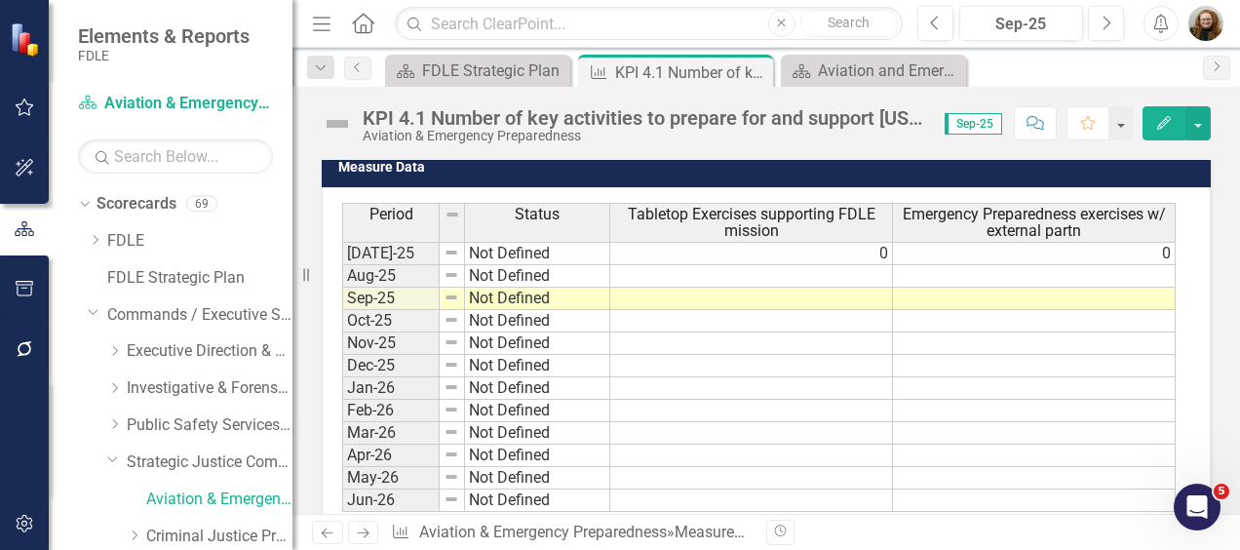
scroll to position [552, 0]
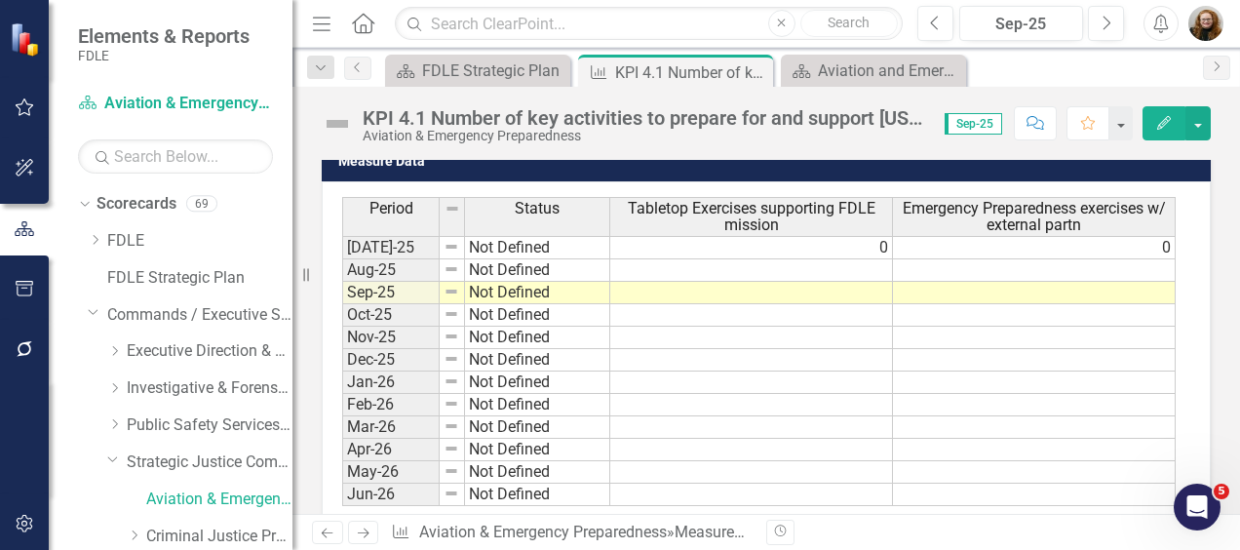
click at [702, 53] on div "Dropdown Search Scorecard FDLE Strategic Plan Close Measure KPI 4.1 Number of k…" at bounding box center [767, 67] width 948 height 39
click at [203, 542] on link "Criminal Justice Professionalism, Standards & Training Services" at bounding box center [219, 537] width 146 height 22
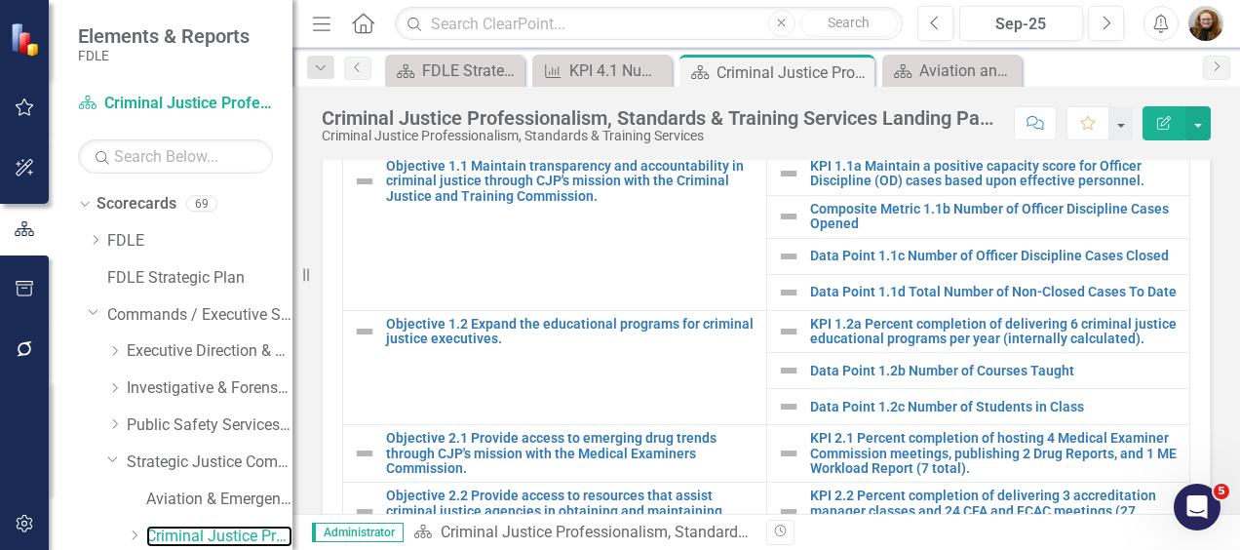
scroll to position [1254, 0]
